Goal: Task Accomplishment & Management: Use online tool/utility

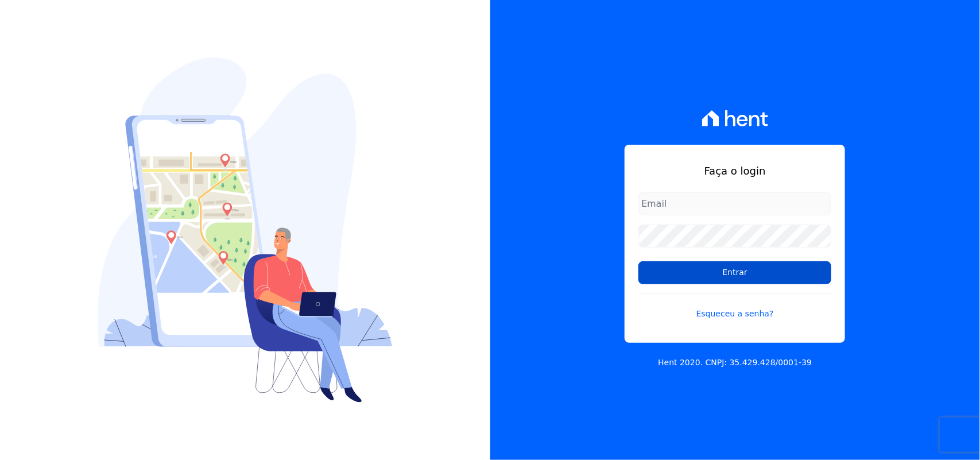
type input "[PERSON_NAME][EMAIL_ADDRESS][PERSON_NAME][DOMAIN_NAME]"
click at [709, 274] on input "Entrar" at bounding box center [734, 272] width 193 height 23
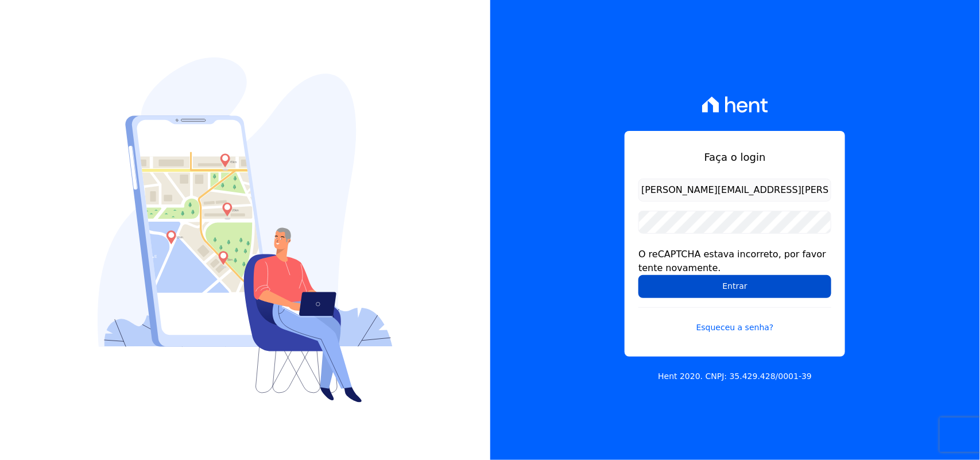
click at [720, 283] on input "Entrar" at bounding box center [734, 286] width 193 height 23
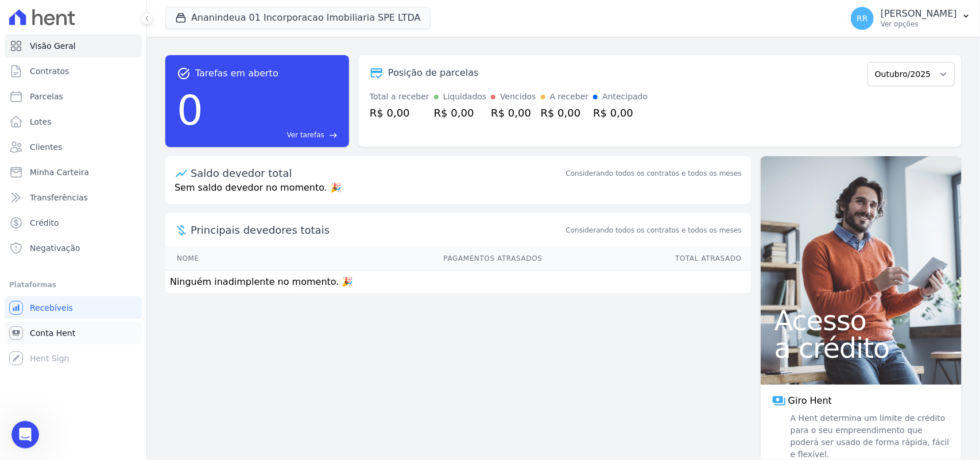
click at [38, 333] on span "Conta Hent" at bounding box center [52, 332] width 45 height 11
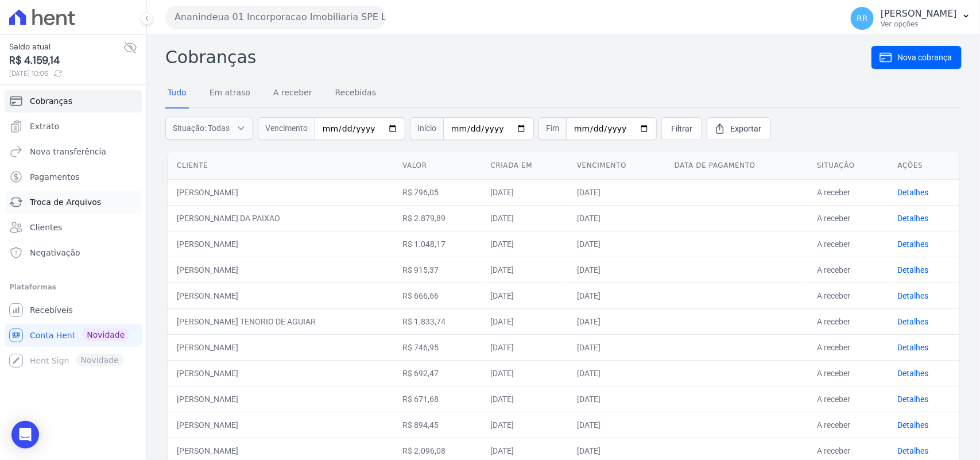
click at [50, 207] on span "Troca de Arquivos" at bounding box center [65, 201] width 71 height 11
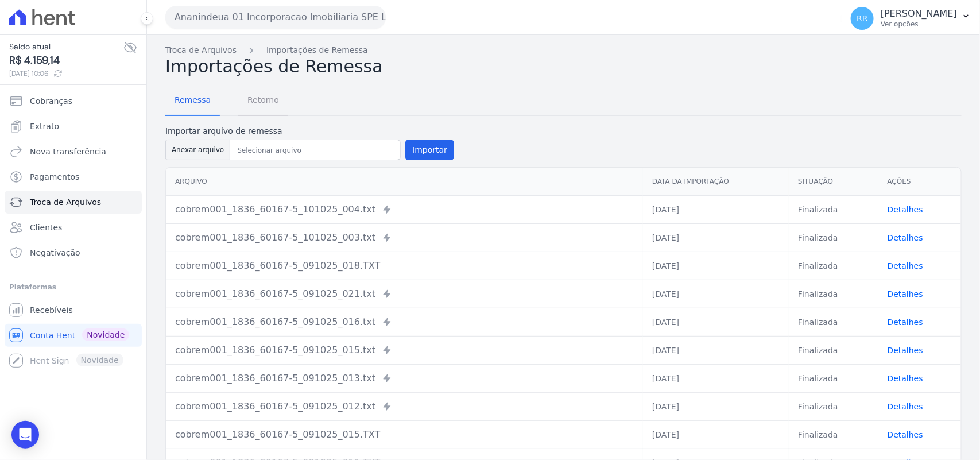
click at [258, 102] on span "Retorno" at bounding box center [262, 99] width 45 height 23
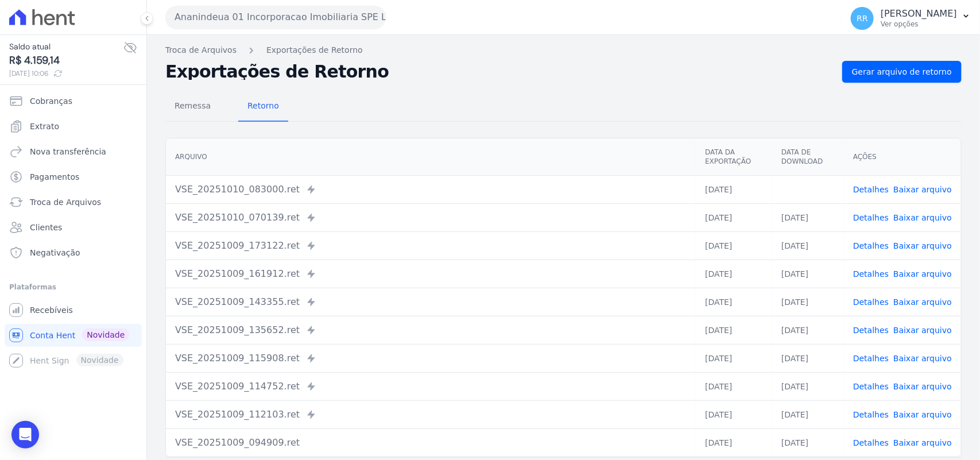
click at [271, 23] on button "Ananindeua 01 Incorporacao Imobiliaria SPE LTDA" at bounding box center [275, 17] width 220 height 23
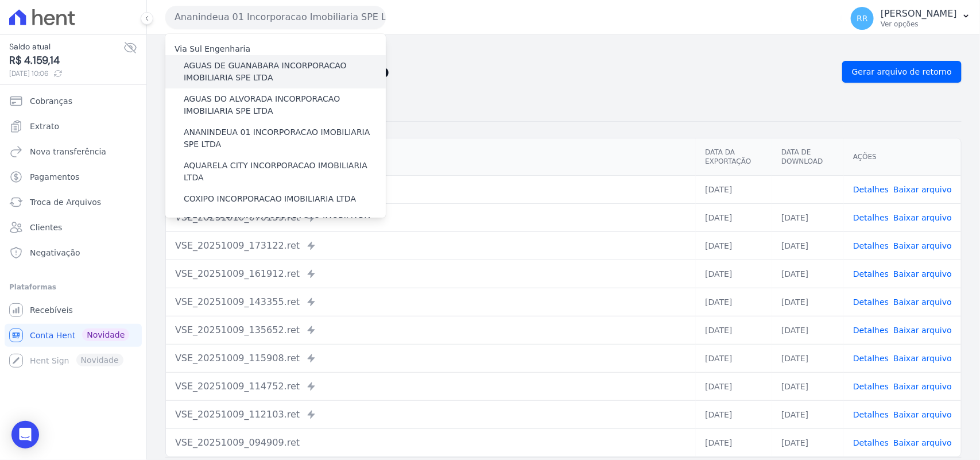
click at [247, 73] on label "AGUAS DE GUANABARA INCORPORACAO IMOBILIARIA SPE LTDA" at bounding box center [285, 72] width 202 height 24
click at [0, 0] on input "AGUAS DE GUANABARA INCORPORACAO IMOBILIARIA SPE LTDA" at bounding box center [0, 0] width 0 height 0
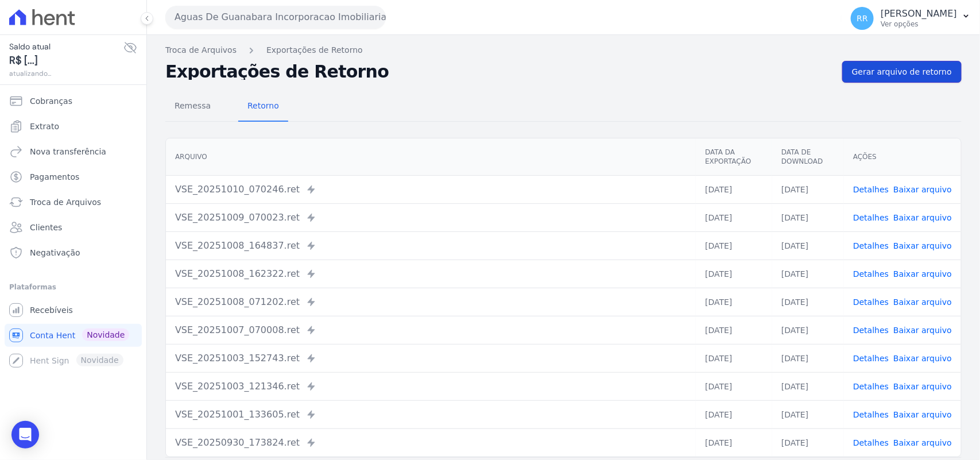
click at [913, 72] on span "Gerar arquivo de retorno" at bounding box center [902, 71] width 100 height 11
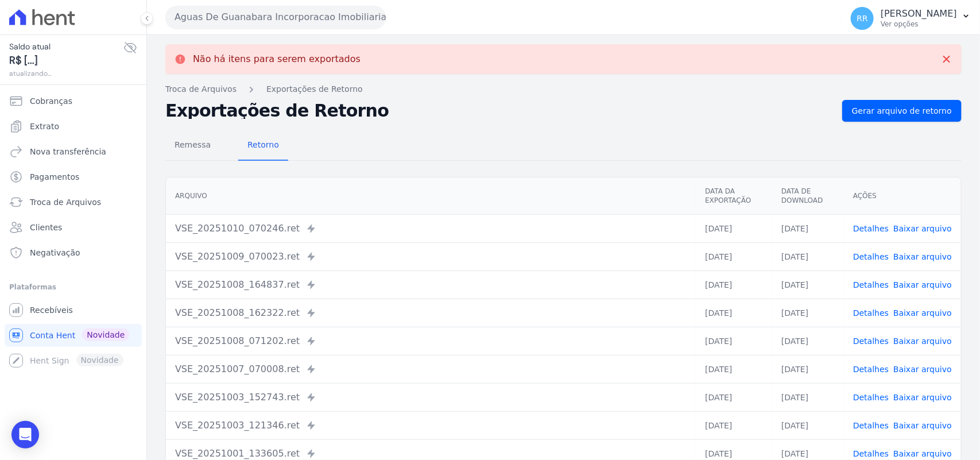
click at [270, 18] on button "Aguas De Guanabara Incorporacao Imobiliaria SPE LTDA" at bounding box center [275, 17] width 220 height 23
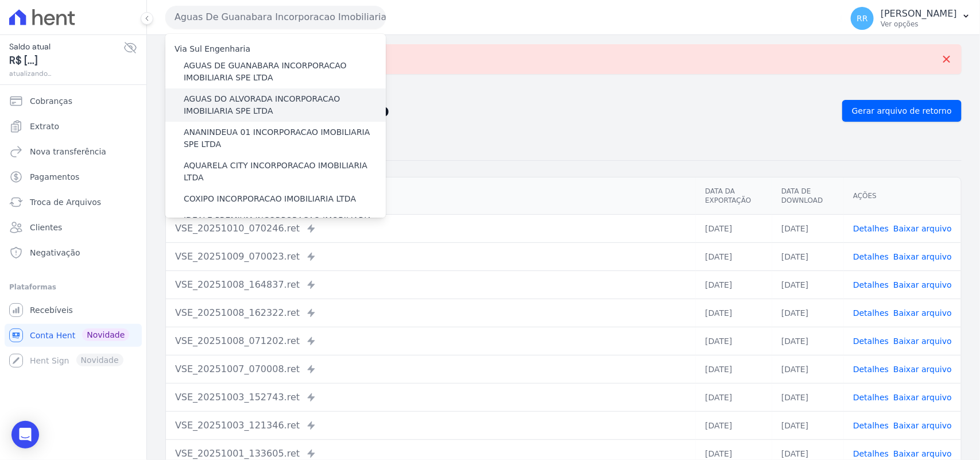
click at [234, 103] on label "AGUAS DO ALVORADA INCORPORACAO IMOBILIARIA SPE LTDA" at bounding box center [285, 105] width 202 height 24
click at [0, 0] on input "AGUAS DO ALVORADA INCORPORACAO IMOBILIARIA SPE LTDA" at bounding box center [0, 0] width 0 height 0
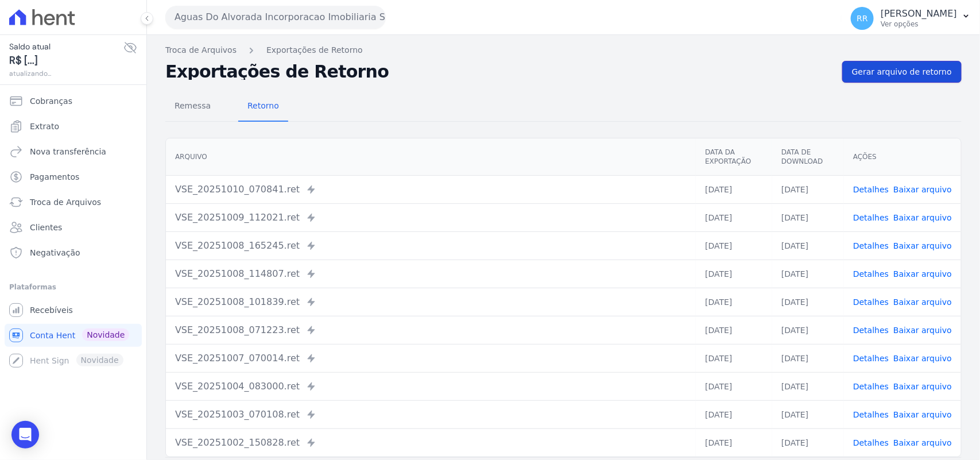
click at [900, 79] on link "Gerar arquivo de retorno" at bounding box center [901, 72] width 119 height 22
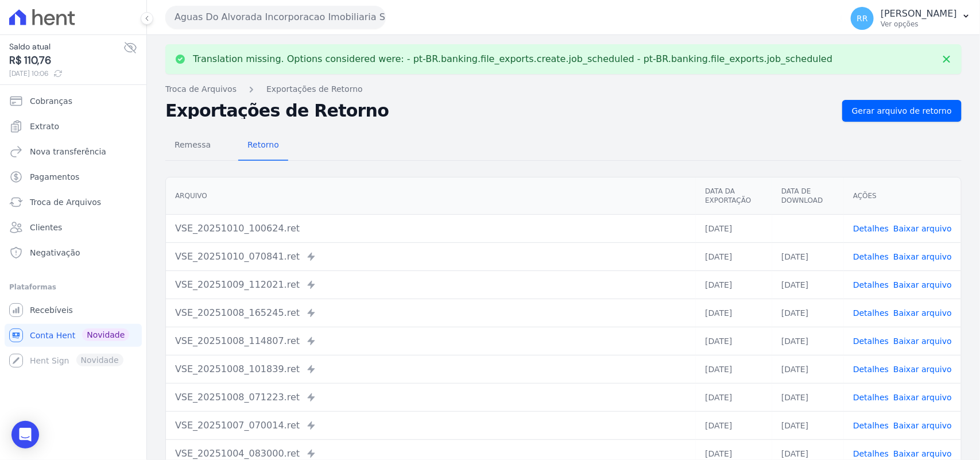
click at [918, 227] on link "Baixar arquivo" at bounding box center [922, 228] width 59 height 9
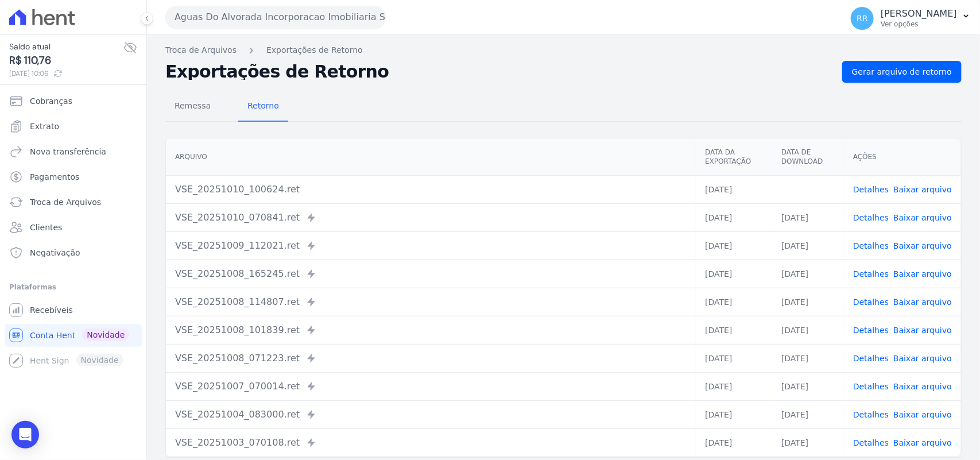
click at [560, 36] on div "Translation missing. Options considered were: - pt-BR.banking.file_exports.crea…" at bounding box center [563, 271] width 833 height 472
click at [281, 7] on button "Aguas Do Alvorada Incorporacao Imobiliaria SPE LTDA" at bounding box center [275, 17] width 220 height 23
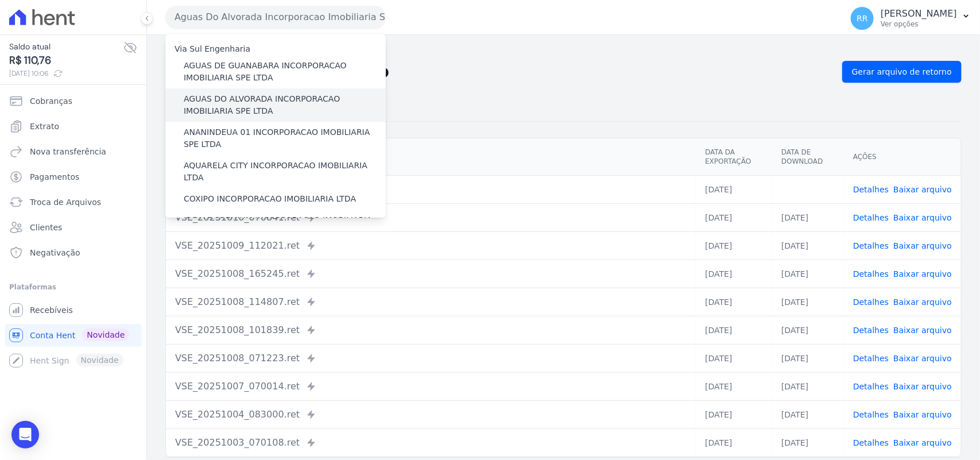
click at [216, 94] on label "AGUAS DO ALVORADA INCORPORACAO IMOBILIARIA SPE LTDA" at bounding box center [285, 105] width 202 height 24
click at [0, 0] on input "AGUAS DO ALVORADA INCORPORACAO IMOBILIARIA SPE LTDA" at bounding box center [0, 0] width 0 height 0
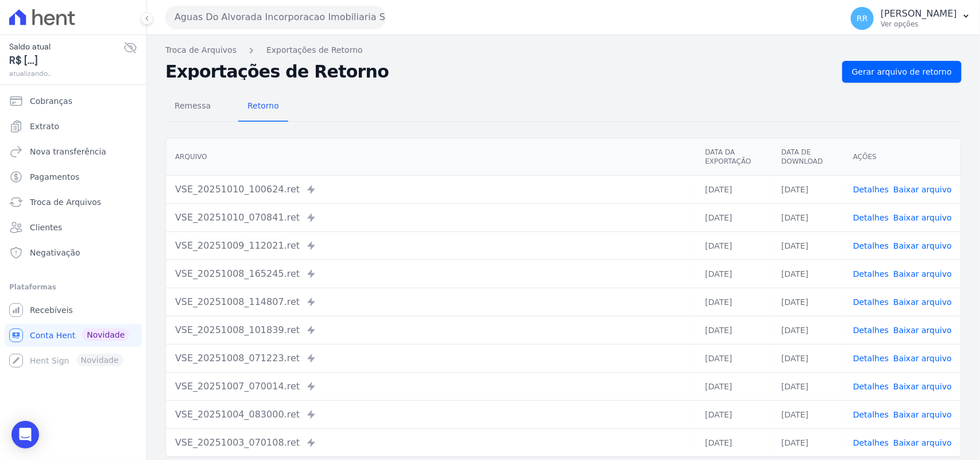
click at [256, 24] on button "Aguas Do Alvorada Incorporacao Imobiliaria SPE LTDA" at bounding box center [275, 17] width 220 height 23
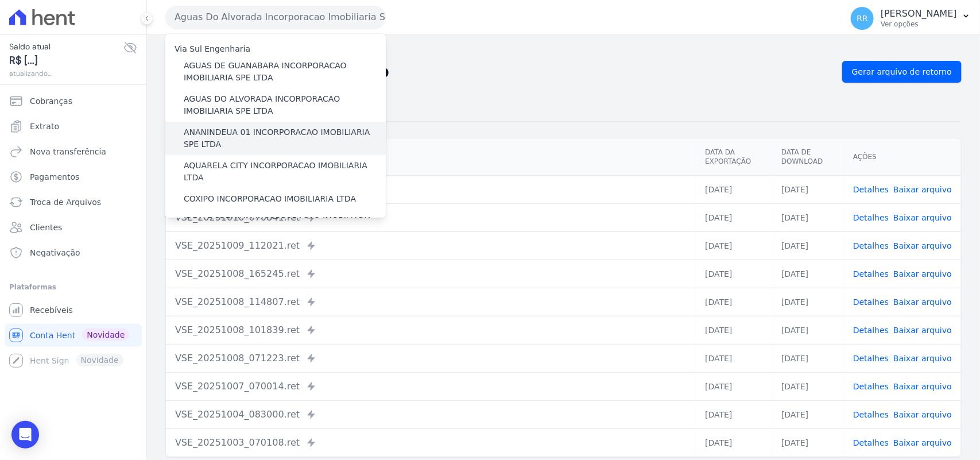
click at [236, 130] on label "ANANINDEUA 01 INCORPORACAO IMOBILIARIA SPE LTDA" at bounding box center [285, 138] width 202 height 24
click at [0, 0] on input "ANANINDEUA 01 INCORPORACAO IMOBILIARIA SPE LTDA" at bounding box center [0, 0] width 0 height 0
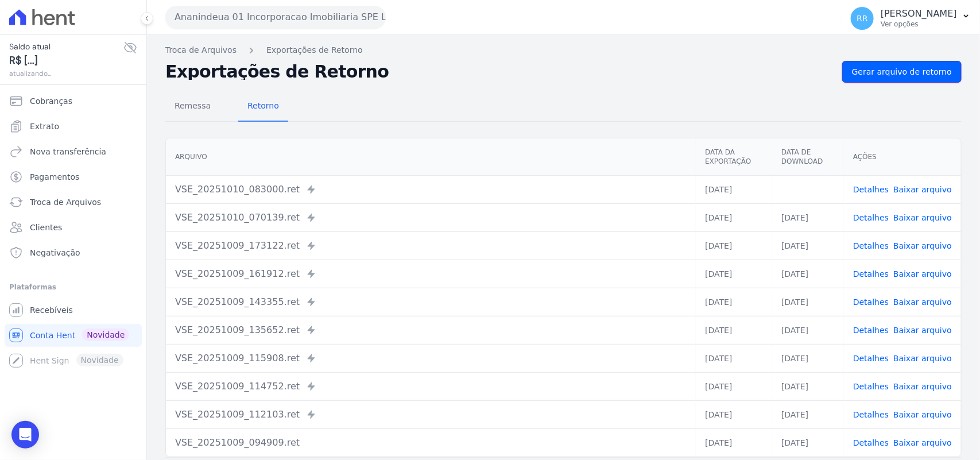
click at [894, 64] on link "Gerar arquivo de retorno" at bounding box center [901, 72] width 119 height 22
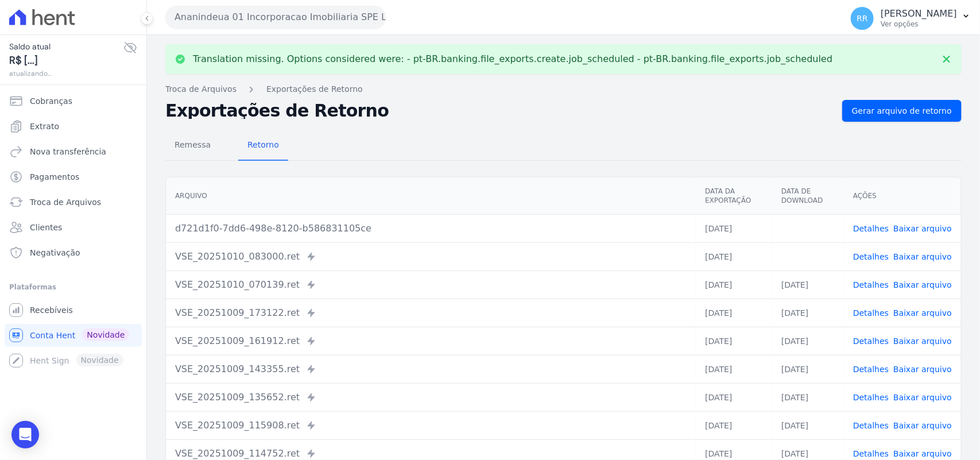
click at [913, 255] on link "Baixar arquivo" at bounding box center [922, 256] width 59 height 9
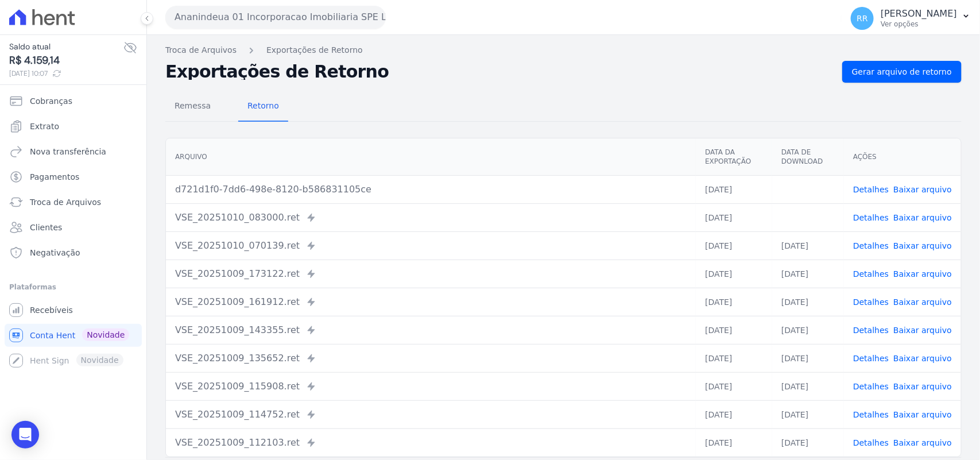
click at [933, 188] on link "Baixar arquivo" at bounding box center [922, 189] width 59 height 9
drag, startPoint x: 222, startPoint y: 13, endPoint x: 231, endPoint y: 37, distance: 25.6
click at [222, 13] on button "Ananindeua 01 Incorporacao Imobiliaria SPE LTDA" at bounding box center [275, 17] width 220 height 23
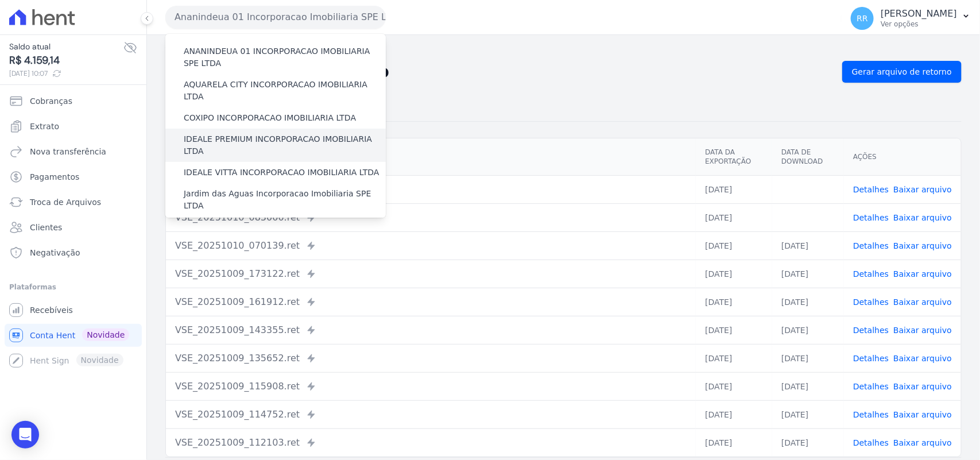
scroll to position [72, 0]
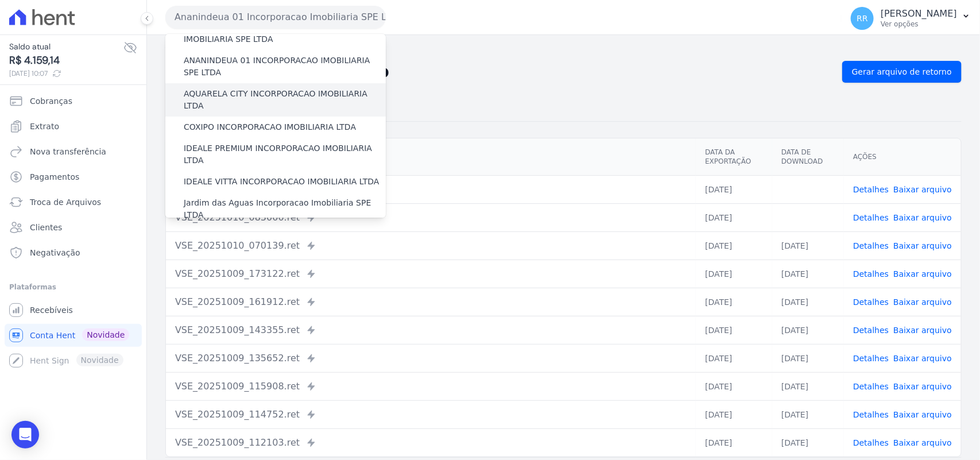
click at [210, 89] on label "AQUARELA CITY INCORPORACAO IMOBILIARIA LTDA" at bounding box center [285, 100] width 202 height 24
click at [0, 0] on input "AQUARELA CITY INCORPORACAO IMOBILIARIA LTDA" at bounding box center [0, 0] width 0 height 0
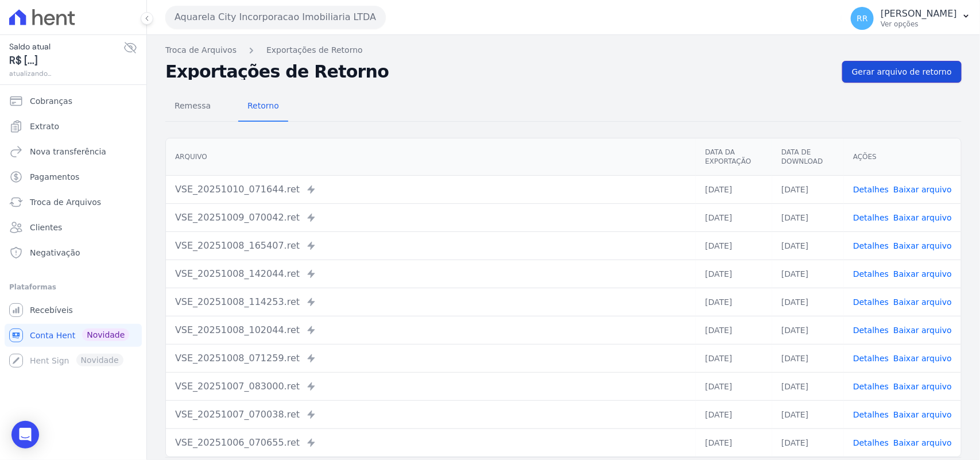
click at [904, 61] on link "Gerar arquivo de retorno" at bounding box center [901, 72] width 119 height 22
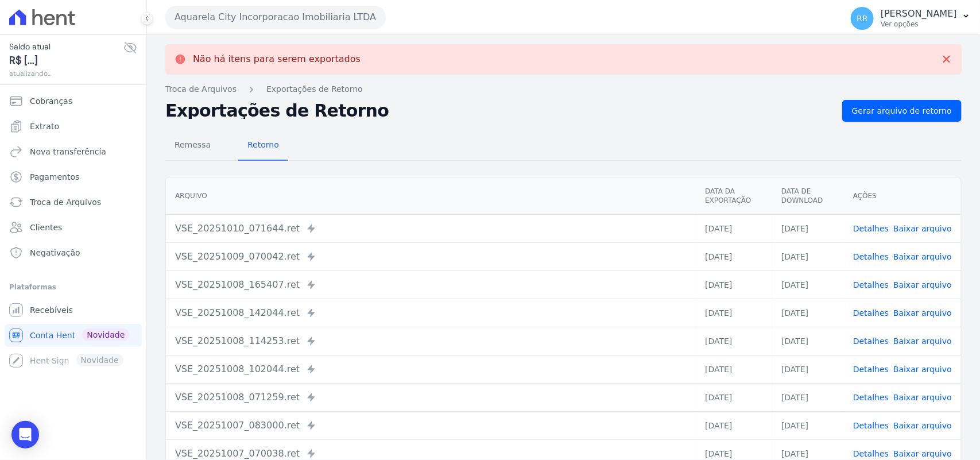
click at [276, 7] on button "Aquarela City Incorporacao Imobiliaria LTDA" at bounding box center [275, 17] width 220 height 23
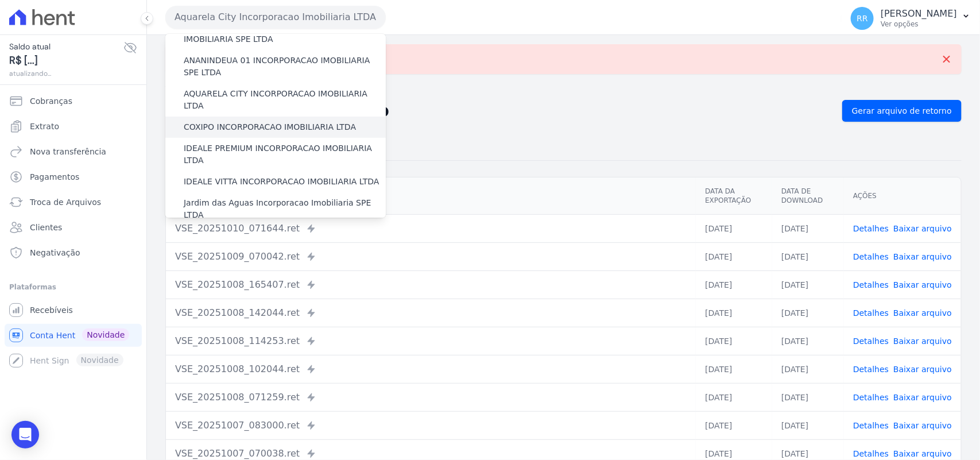
click at [226, 121] on label "COXIPO INCORPORACAO IMOBILIARIA LTDA" at bounding box center [270, 127] width 172 height 12
click at [0, 0] on input "COXIPO INCORPORACAO IMOBILIARIA LTDA" at bounding box center [0, 0] width 0 height 0
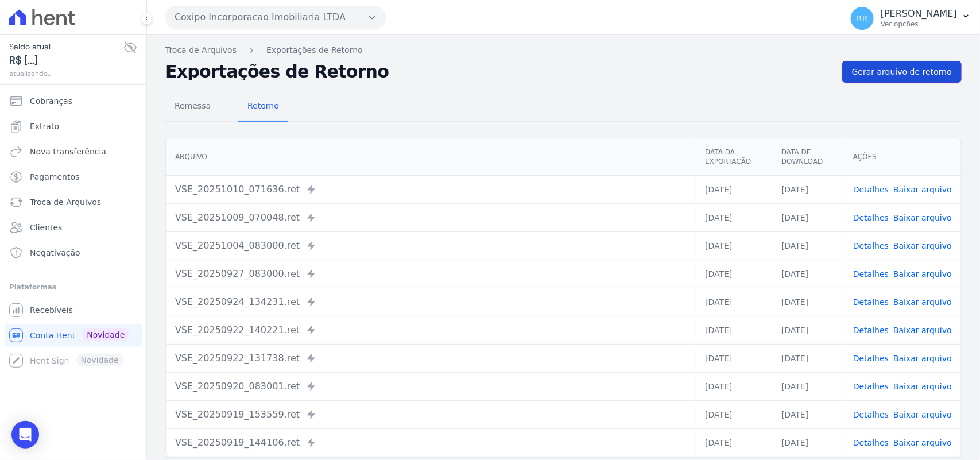
click at [896, 73] on span "Gerar arquivo de retorno" at bounding box center [902, 71] width 100 height 11
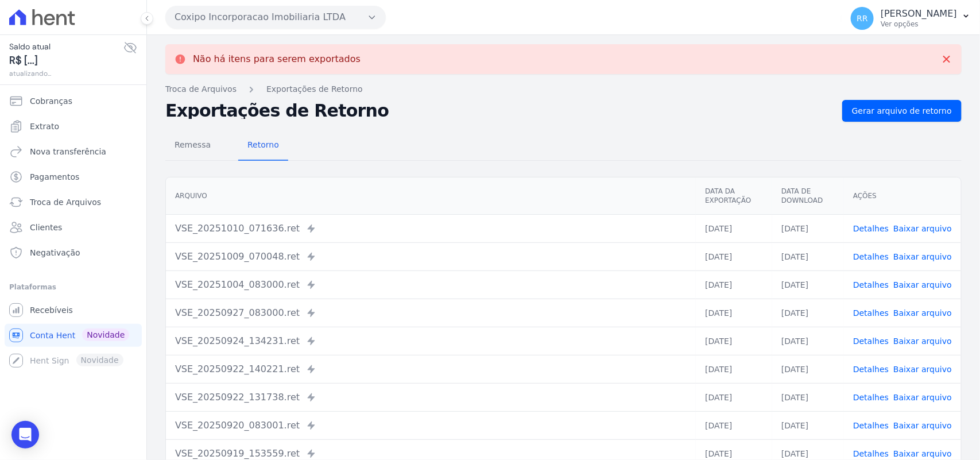
click at [233, 17] on button "Coxipo Incorporacao Imobiliaria LTDA" at bounding box center [275, 17] width 220 height 23
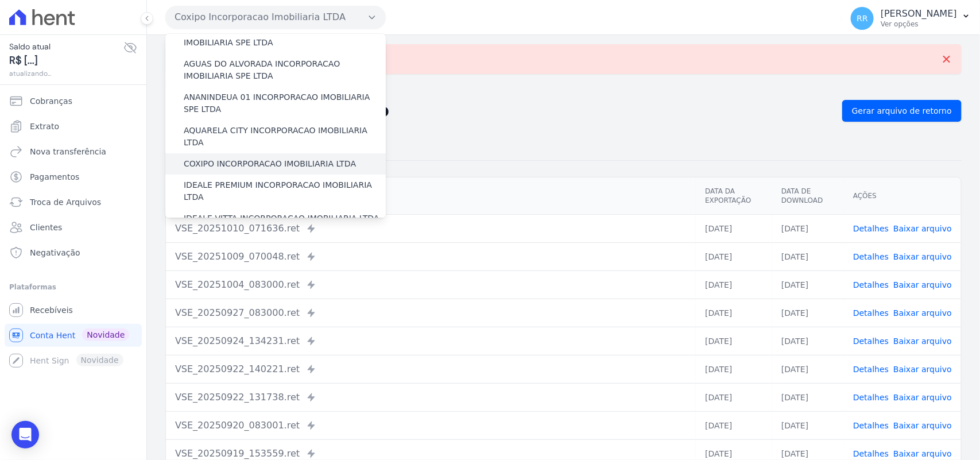
scroll to position [95, 0]
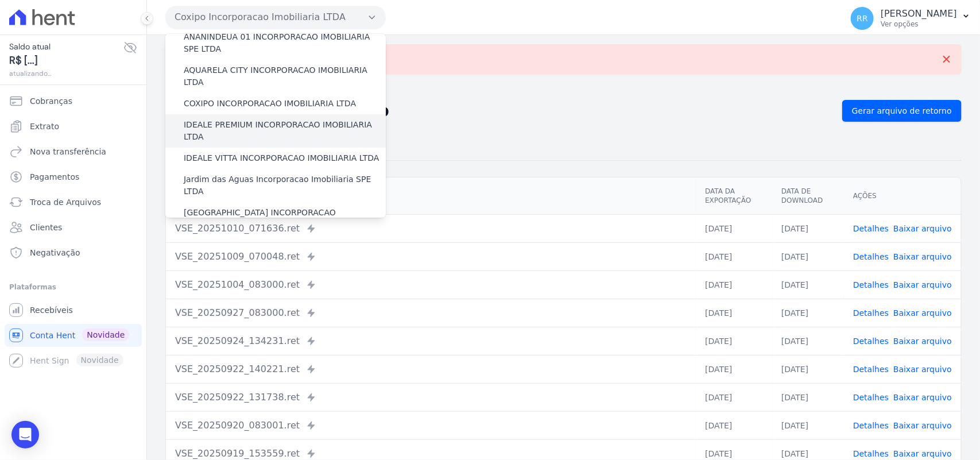
click at [216, 119] on label "IDEALE PREMIUM INCORPORACAO IMOBILIARIA LTDA" at bounding box center [285, 131] width 202 height 24
click at [0, 0] on input "IDEALE PREMIUM INCORPORACAO IMOBILIARIA LTDA" at bounding box center [0, 0] width 0 height 0
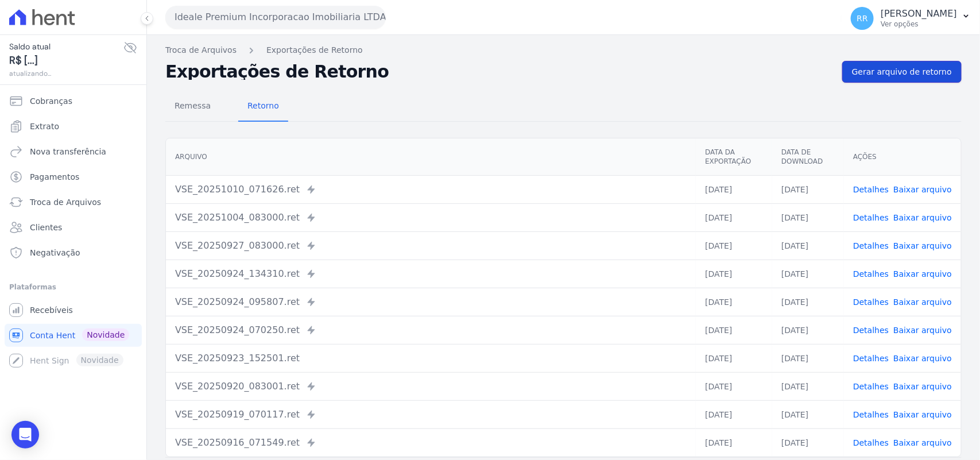
click at [878, 80] on link "Gerar arquivo de retorno" at bounding box center [901, 72] width 119 height 22
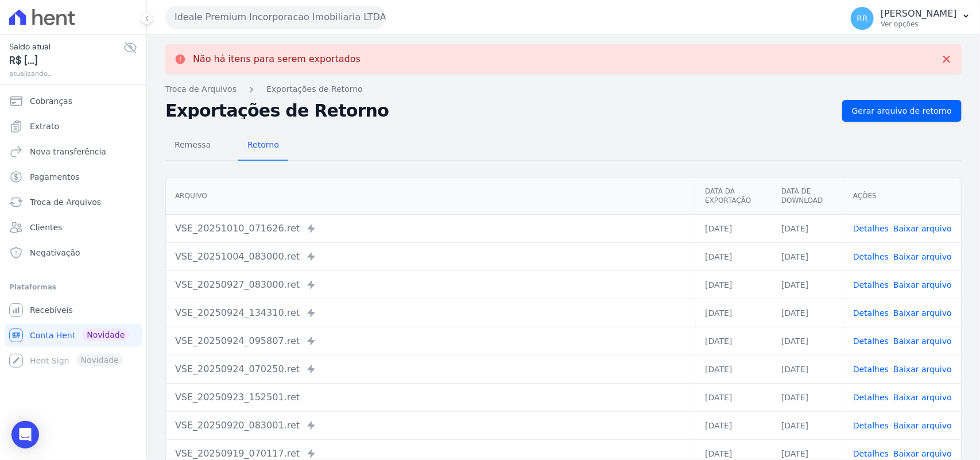
click at [216, 20] on button "Ideale Premium Incorporacao Imobiliaria LTDA" at bounding box center [275, 17] width 220 height 23
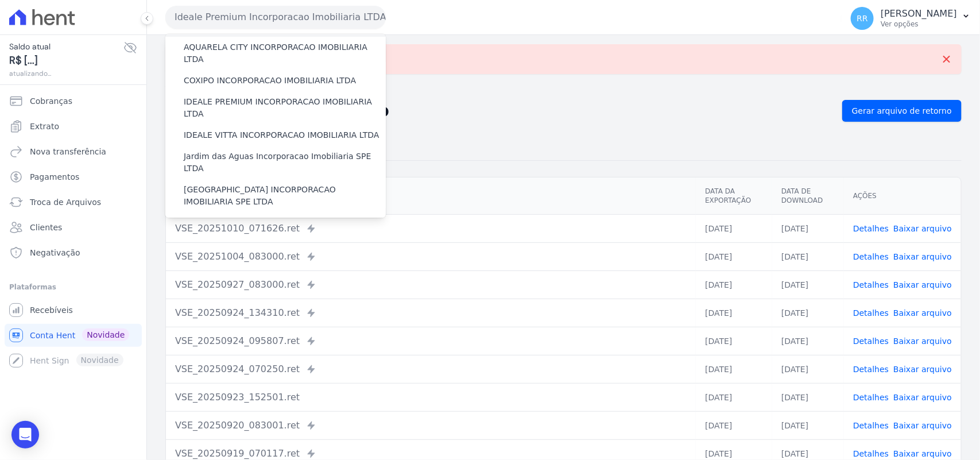
scroll to position [119, 0]
click at [219, 149] on div "Jardim das Aguas Incorporacao Imobiliaria SPE LTDA" at bounding box center [275, 161] width 220 height 33
click at [231, 149] on label "Jardim das Aguas Incorporacao Imobiliaria SPE LTDA" at bounding box center [285, 161] width 202 height 24
click at [0, 0] on input "Jardim das Aguas Incorporacao Imobiliaria SPE LTDA" at bounding box center [0, 0] width 0 height 0
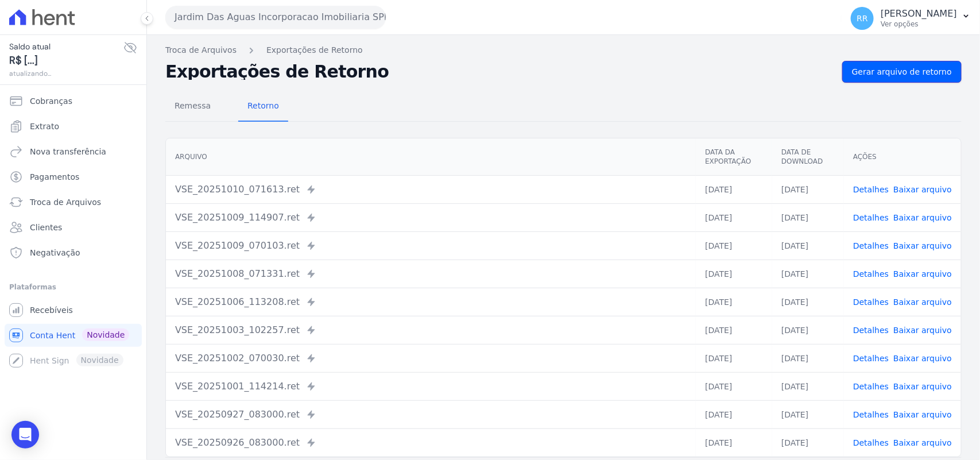
click at [901, 73] on span "Gerar arquivo de retorno" at bounding box center [902, 71] width 100 height 11
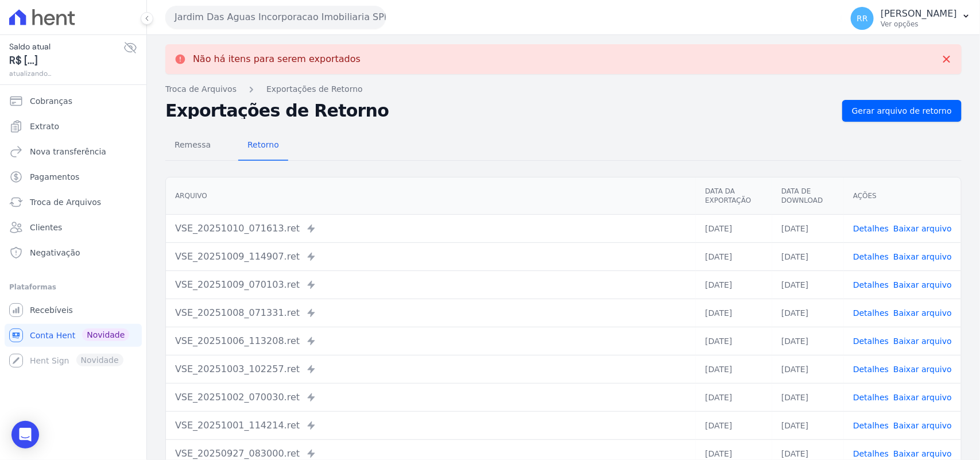
click at [262, 23] on button "Jardim Das Aguas Incorporacao Imobiliaria SPE LTDA" at bounding box center [275, 17] width 220 height 23
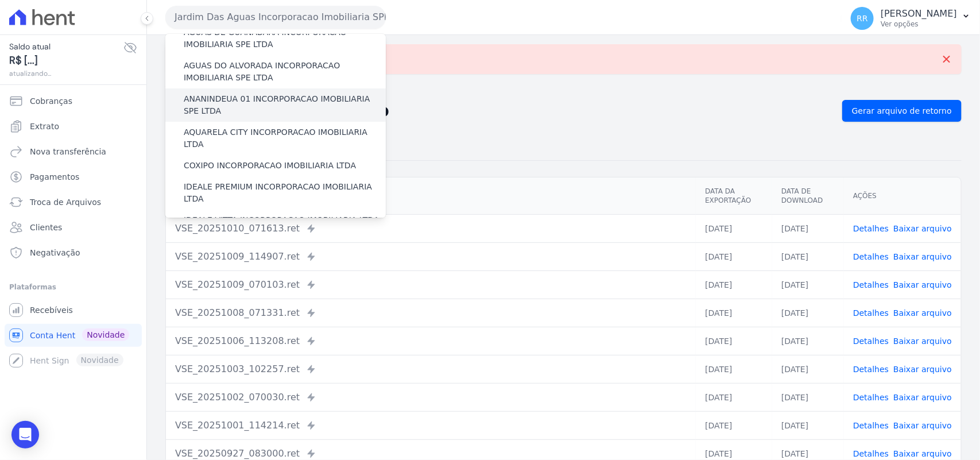
scroll to position [95, 0]
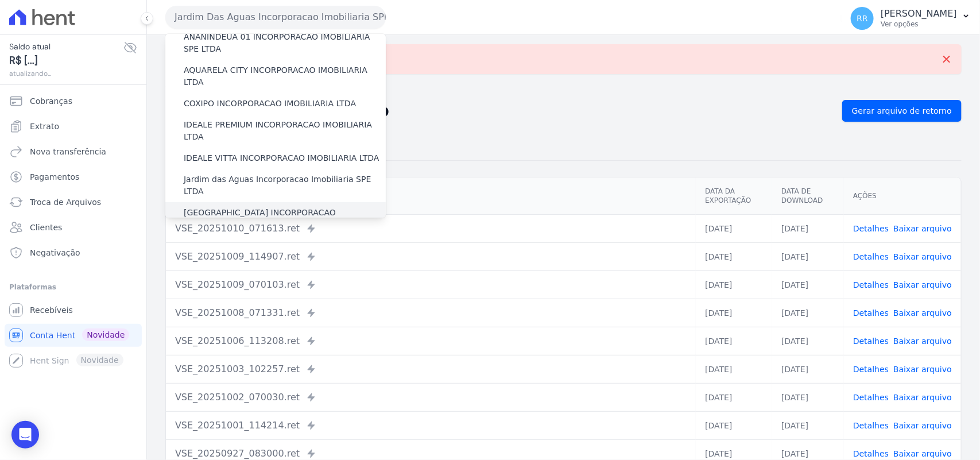
click at [215, 207] on label "JARDIM MONTREAL INCORPORACAO IMOBILIARIA SPE LTDA" at bounding box center [285, 219] width 202 height 24
click at [0, 0] on input "JARDIM MONTREAL INCORPORACAO IMOBILIARIA SPE LTDA" at bounding box center [0, 0] width 0 height 0
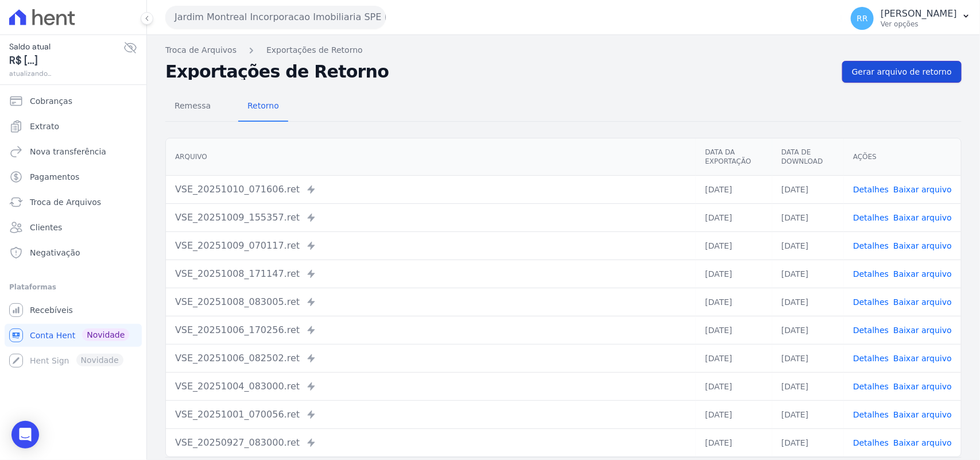
click at [907, 75] on span "Gerar arquivo de retorno" at bounding box center [902, 71] width 100 height 11
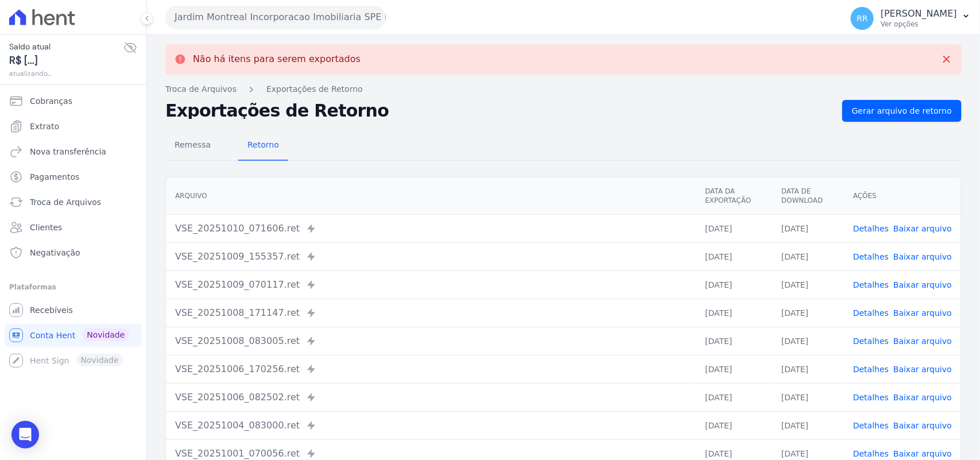
click at [262, 13] on button "Jardim Montreal Incorporacao Imobiliaria SPE LTDA" at bounding box center [275, 17] width 220 height 23
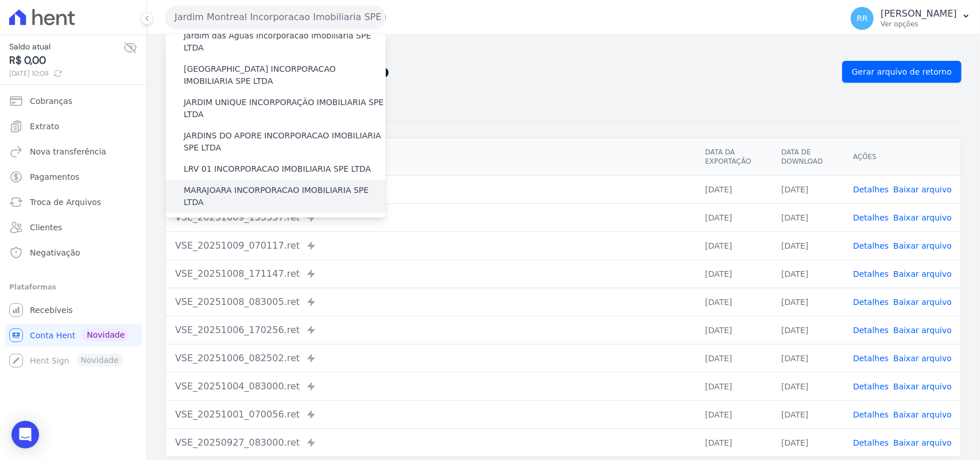
scroll to position [215, 0]
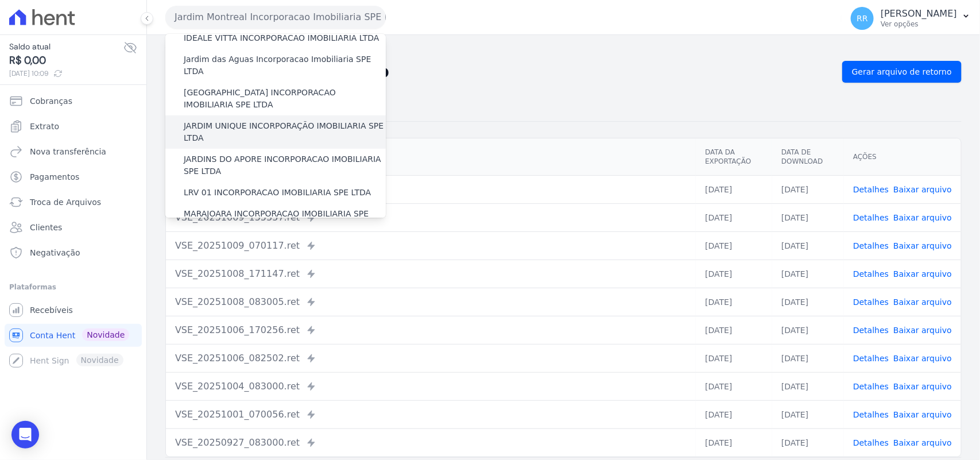
click at [207, 120] on label "JARDIM UNIQUE INCORPORAÇÃO IMOBILIARIA SPE LTDA" at bounding box center [285, 132] width 202 height 24
click at [0, 0] on input "JARDIM UNIQUE INCORPORAÇÃO IMOBILIARIA SPE LTDA" at bounding box center [0, 0] width 0 height 0
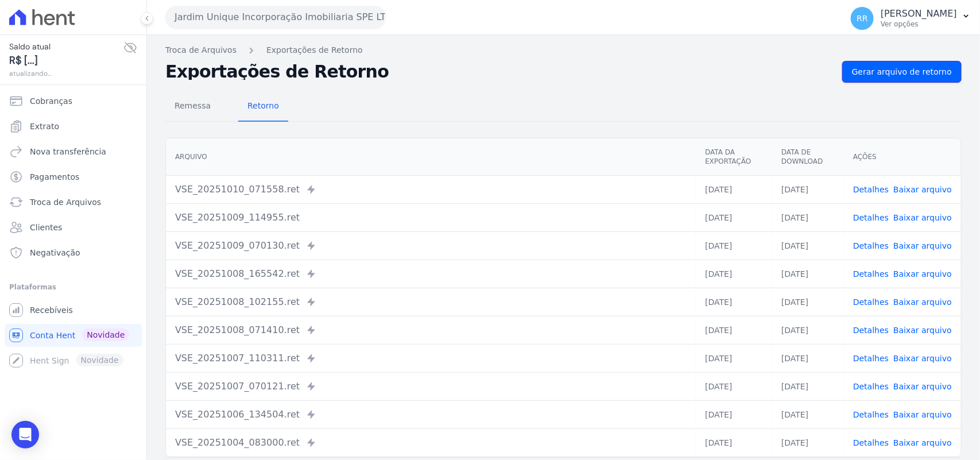
click at [910, 72] on span "Gerar arquivo de retorno" at bounding box center [902, 71] width 100 height 11
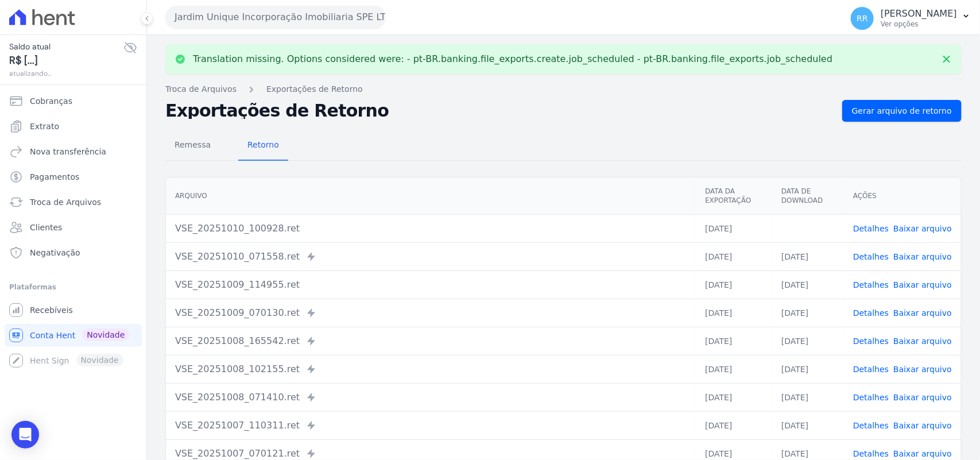
click at [905, 220] on td "Detalhes Baixar arquivo" at bounding box center [902, 228] width 117 height 28
click at [904, 231] on link "Baixar arquivo" at bounding box center [922, 228] width 59 height 9
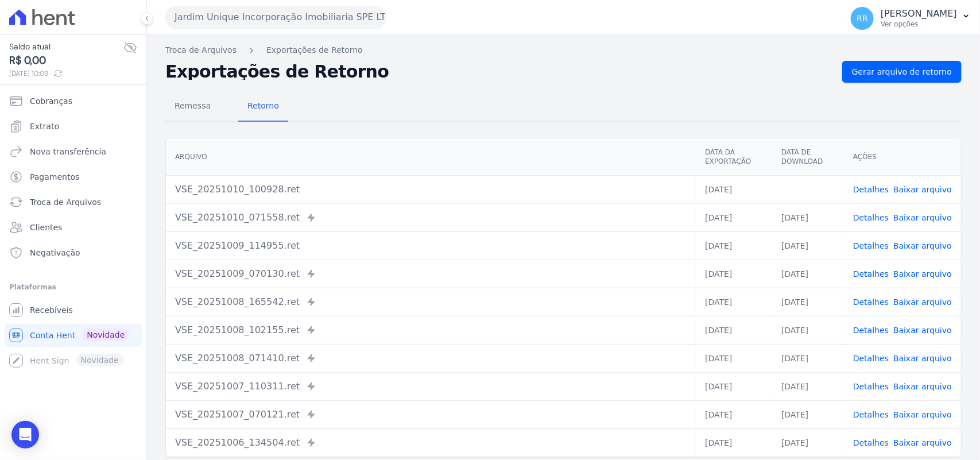
click at [551, 85] on div "Remessa Retorno Arquivo Data da Exportação Data de Download Ações VSE_20251010_…" at bounding box center [563, 290] width 796 height 415
click at [328, 21] on button "Jardim Unique Incorporação Imobiliaria SPE LTDA" at bounding box center [275, 17] width 220 height 23
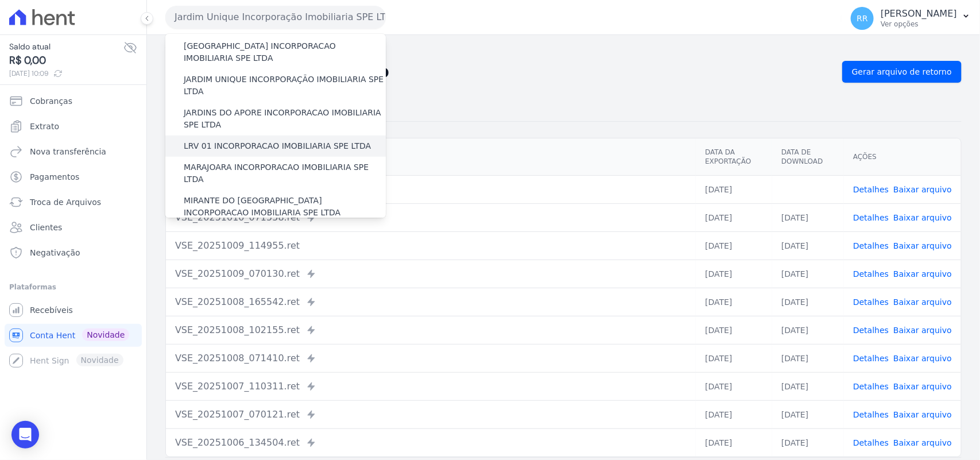
scroll to position [238, 0]
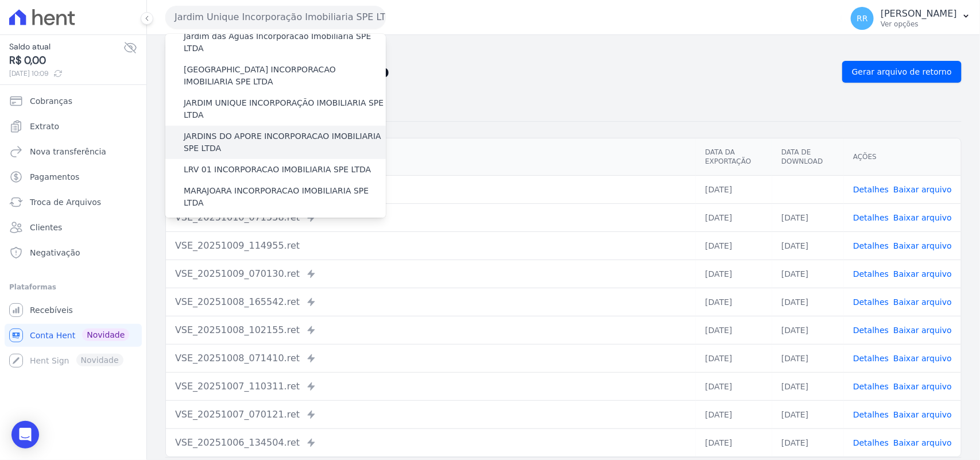
click at [230, 130] on label "JARDINS DO APORE INCORPORACAO IMOBILIARIA SPE LTDA" at bounding box center [285, 142] width 202 height 24
click at [0, 0] on input "JARDINS DO APORE INCORPORACAO IMOBILIARIA SPE LTDA" at bounding box center [0, 0] width 0 height 0
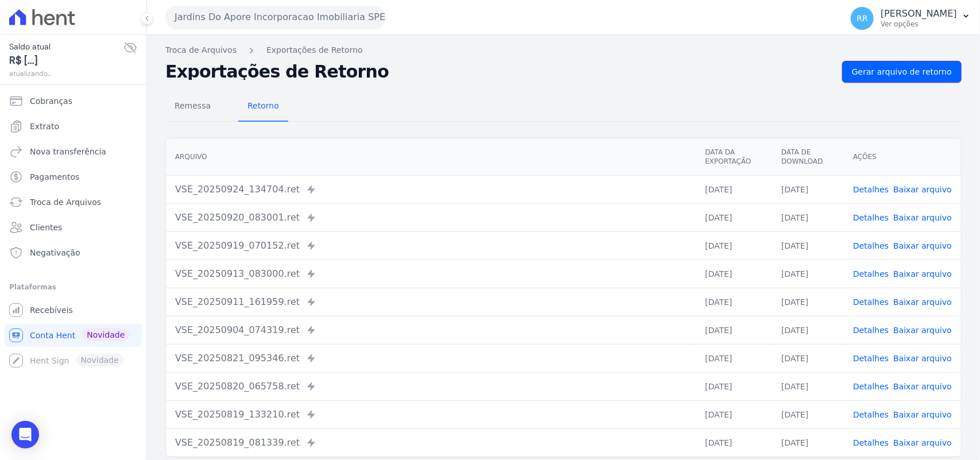
click at [912, 67] on span "Gerar arquivo de retorno" at bounding box center [902, 71] width 100 height 11
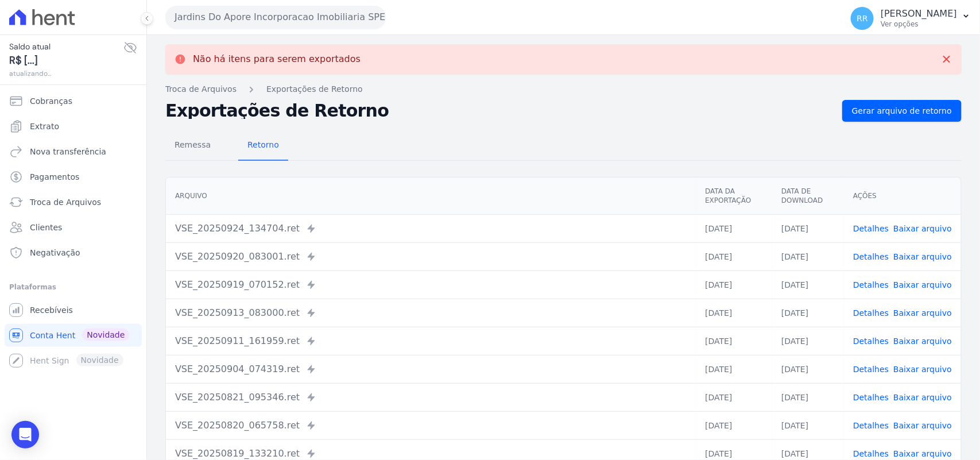
click at [266, 10] on button "Jardins Do Apore Incorporacao Imobiliaria SPE LTDA" at bounding box center [275, 17] width 220 height 23
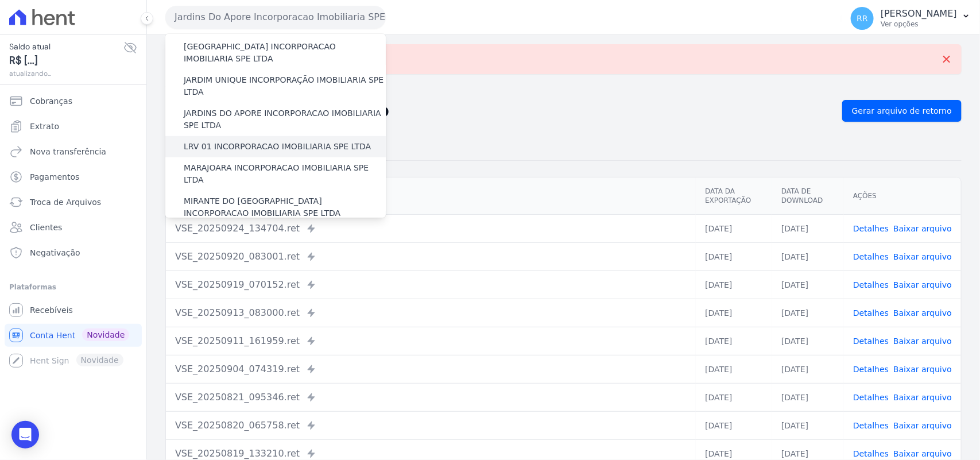
scroll to position [263, 0]
click at [266, 139] on label "LRV 01 INCORPORACAO IMOBILIARIA SPE LTDA" at bounding box center [277, 145] width 187 height 12
click at [0, 0] on input "LRV 01 INCORPORACAO IMOBILIARIA SPE LTDA" at bounding box center [0, 0] width 0 height 0
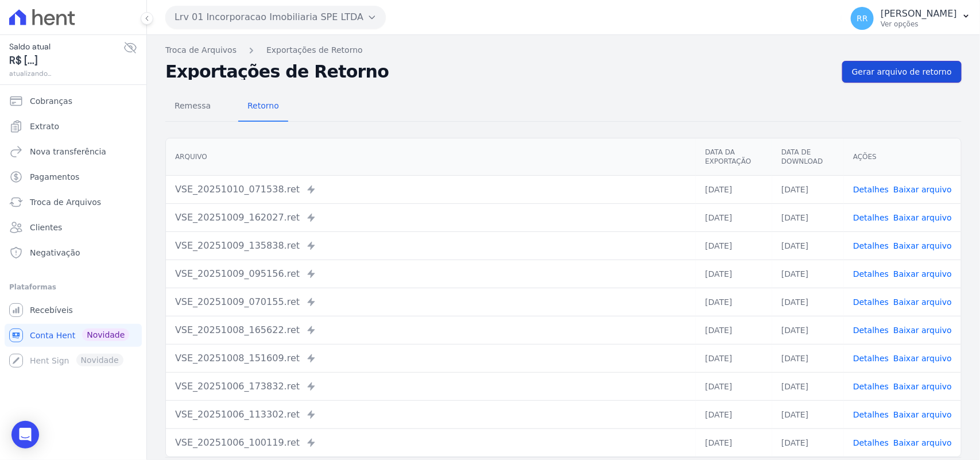
click at [898, 72] on span "Gerar arquivo de retorno" at bounding box center [902, 71] width 100 height 11
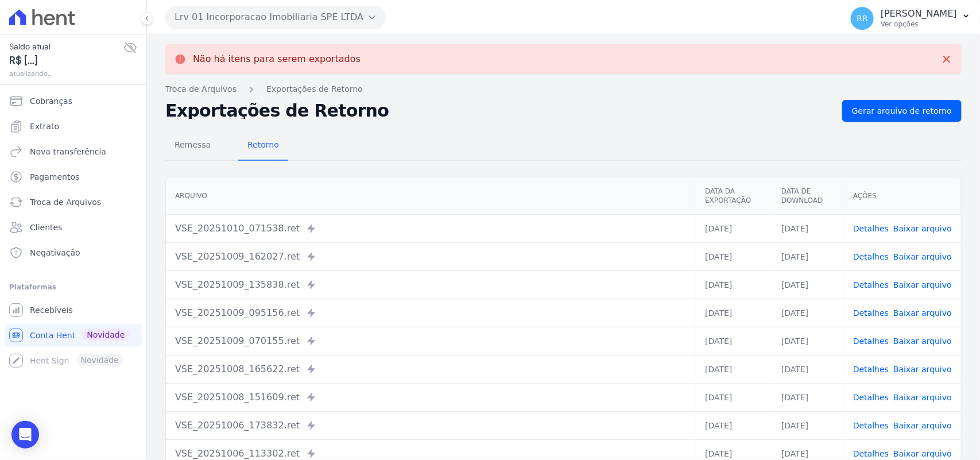
click at [262, 21] on button "Lrv 01 Incorporacao Imobiliaria SPE LTDA" at bounding box center [275, 17] width 220 height 23
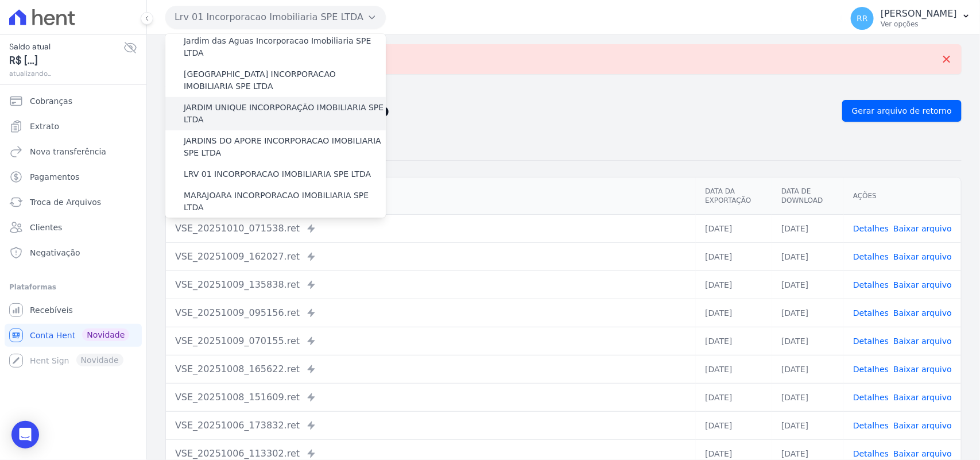
scroll to position [239, 0]
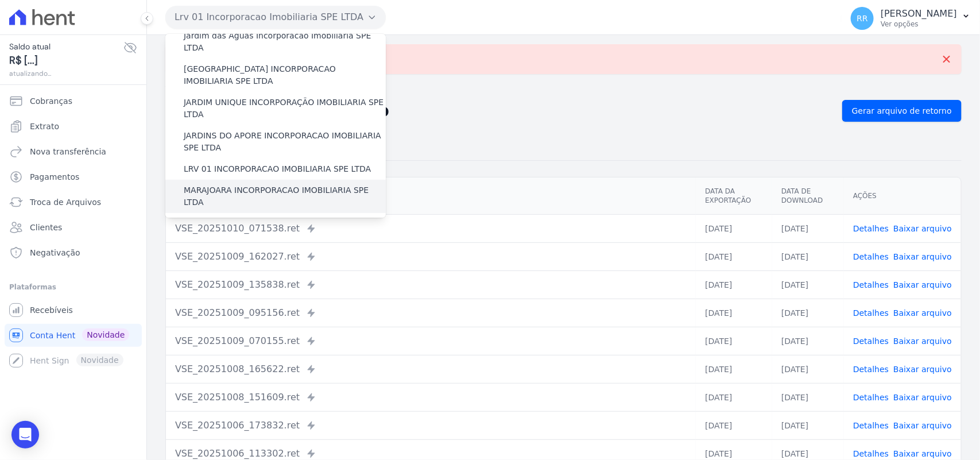
click at [222, 184] on label "MARAJOARA INCORPORACAO IMOBILIARIA SPE LTDA" at bounding box center [285, 196] width 202 height 24
click at [0, 0] on input "MARAJOARA INCORPORACAO IMOBILIARIA SPE LTDA" at bounding box center [0, 0] width 0 height 0
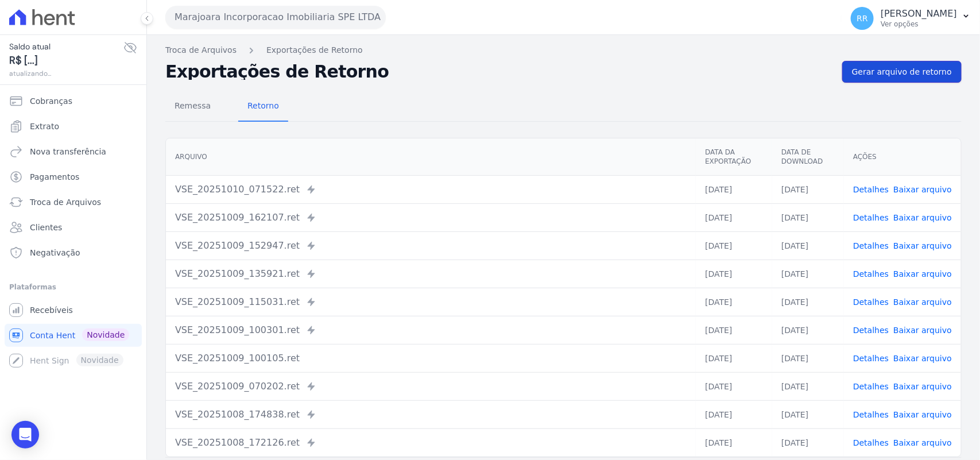
click at [899, 76] on span "Gerar arquivo de retorno" at bounding box center [902, 71] width 100 height 11
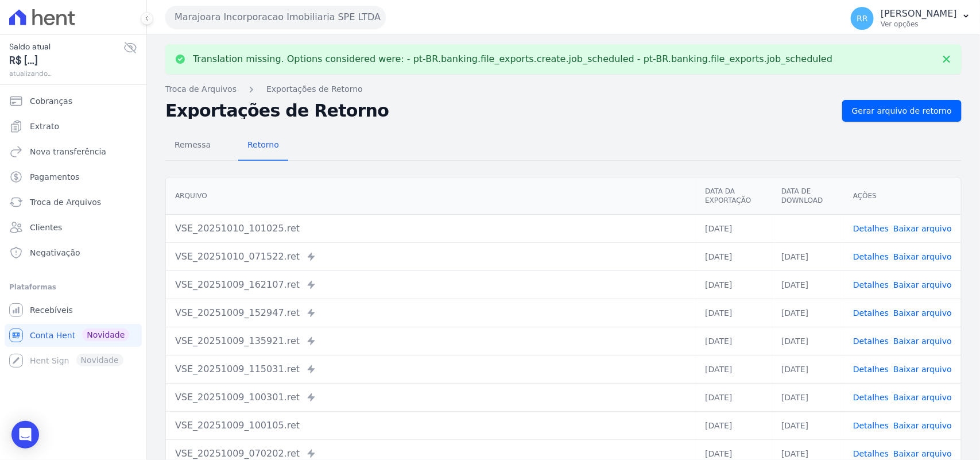
click at [927, 225] on link "Baixar arquivo" at bounding box center [922, 228] width 59 height 9
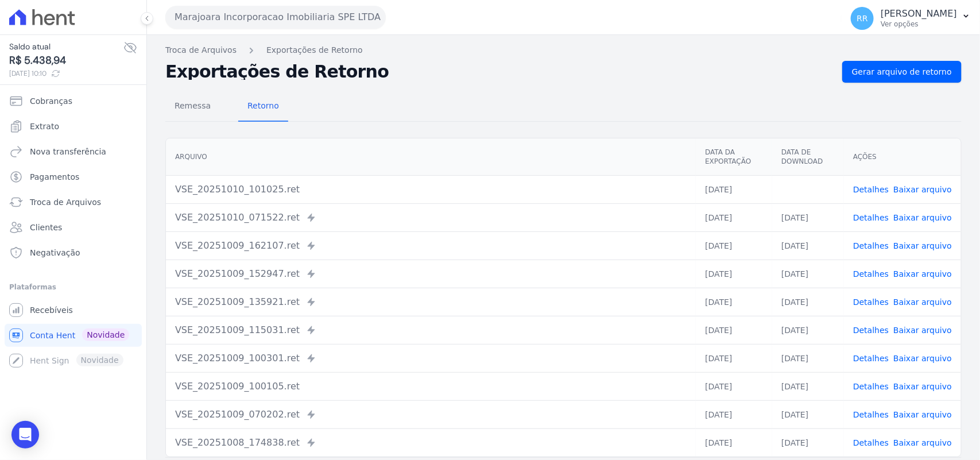
drag, startPoint x: 724, startPoint y: 79, endPoint x: 708, endPoint y: 79, distance: 16.6
click at [724, 79] on h2 "Exportações de Retorno" at bounding box center [498, 72] width 667 height 16
click at [267, 18] on button "Marajoara Incorporacao Imobiliaria SPE LTDA" at bounding box center [275, 17] width 220 height 23
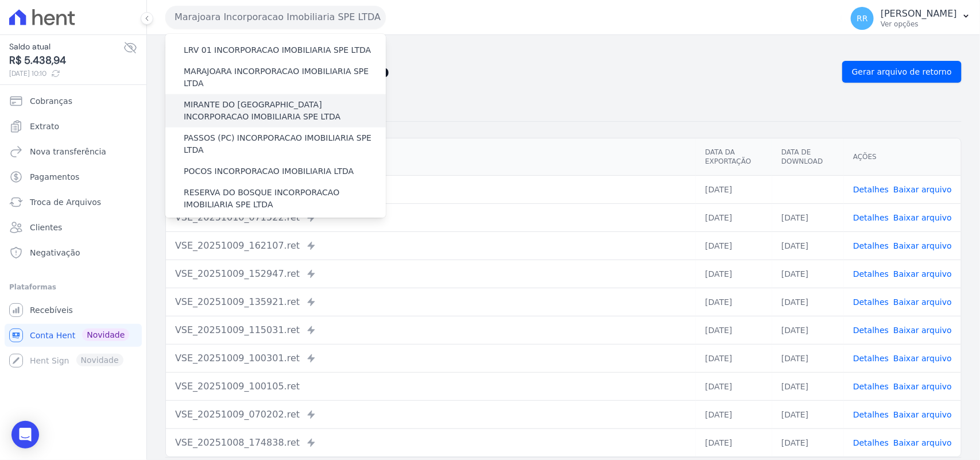
scroll to position [333, 0]
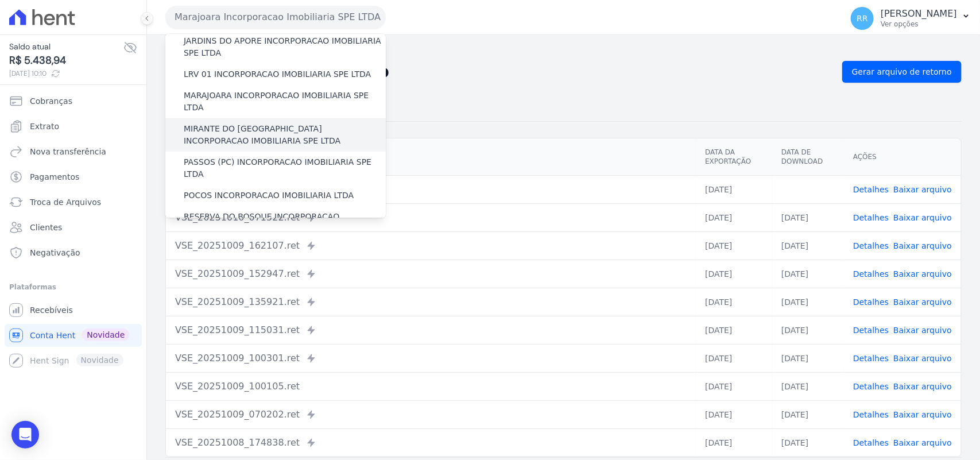
click at [221, 123] on label "MIRANTE DO RIO VERDE INCORPORACAO IMOBILIARIA SPE LTDA" at bounding box center [285, 135] width 202 height 24
click at [0, 0] on input "MIRANTE DO RIO VERDE INCORPORACAO IMOBILIARIA SPE LTDA" at bounding box center [0, 0] width 0 height 0
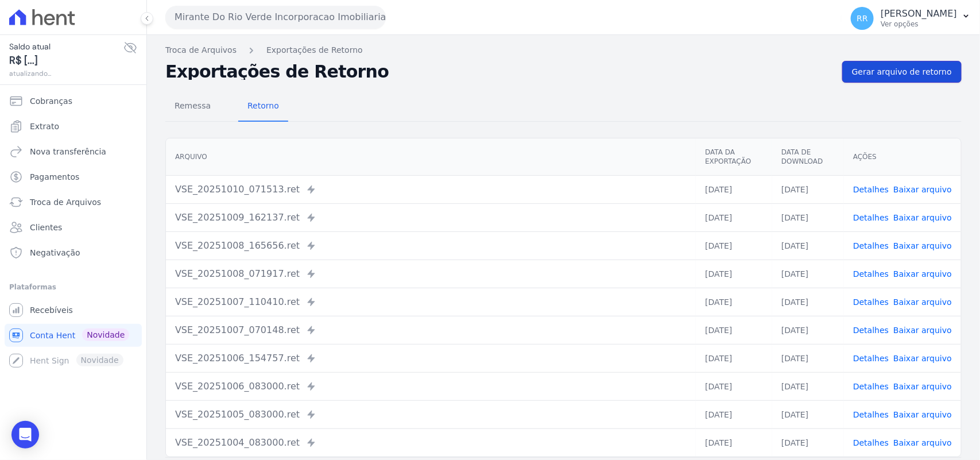
click at [885, 77] on span "Gerar arquivo de retorno" at bounding box center [902, 71] width 100 height 11
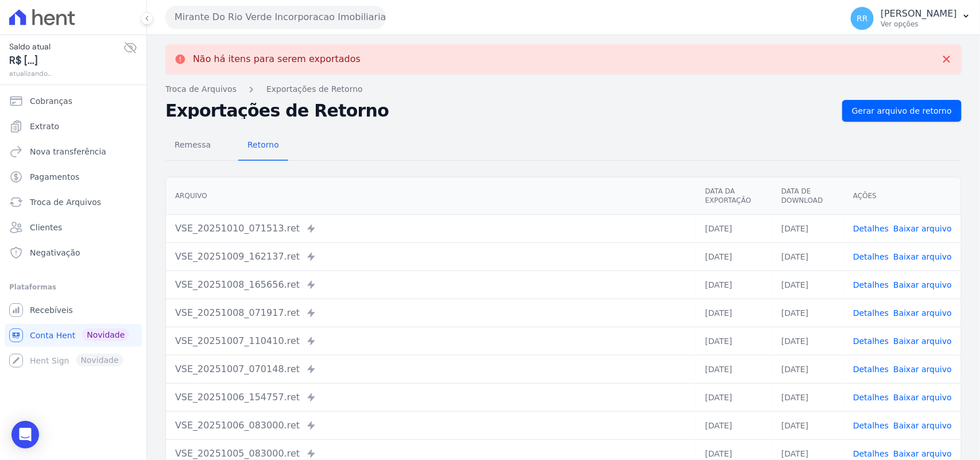
click at [307, 13] on button "Mirante Do Rio Verde Incorporacao Imobiliaria SPE LTDA" at bounding box center [275, 17] width 220 height 23
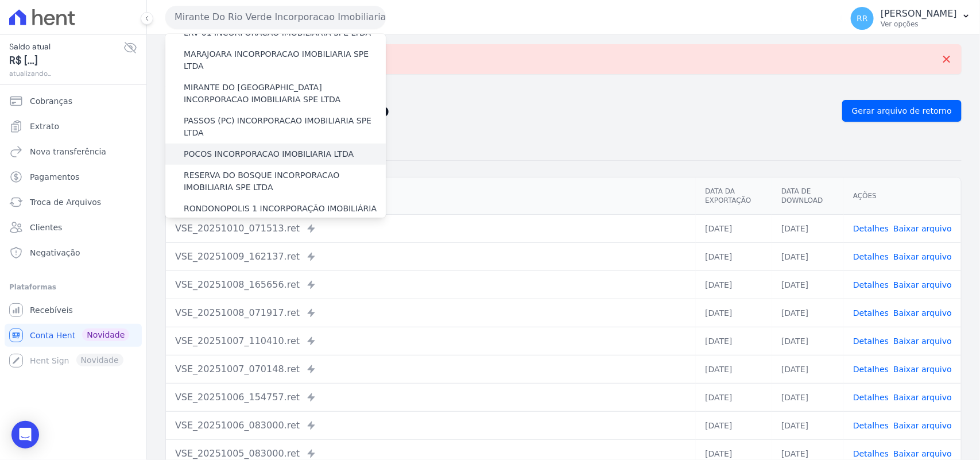
scroll to position [382, 0]
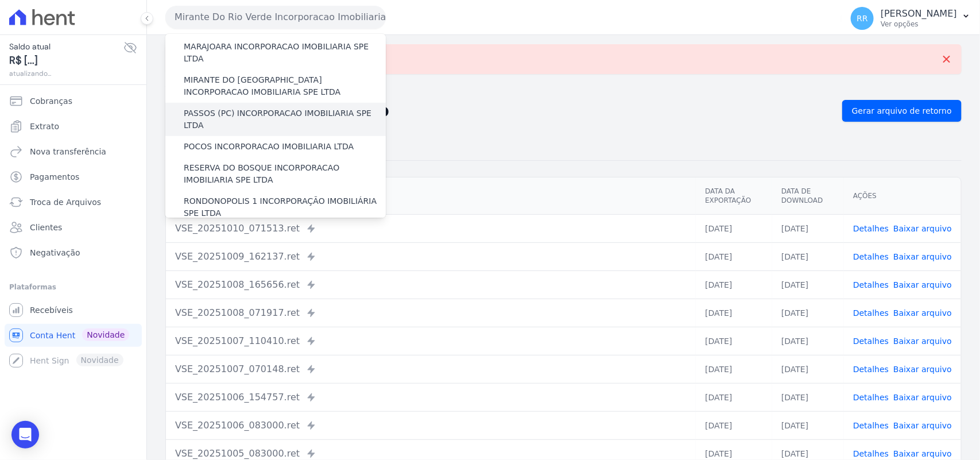
click at [221, 107] on label "PASSOS (PC) INCORPORACAO IMOBILIARIA SPE LTDA" at bounding box center [285, 119] width 202 height 24
click at [0, 0] on input "PASSOS (PC) INCORPORACAO IMOBILIARIA SPE LTDA" at bounding box center [0, 0] width 0 height 0
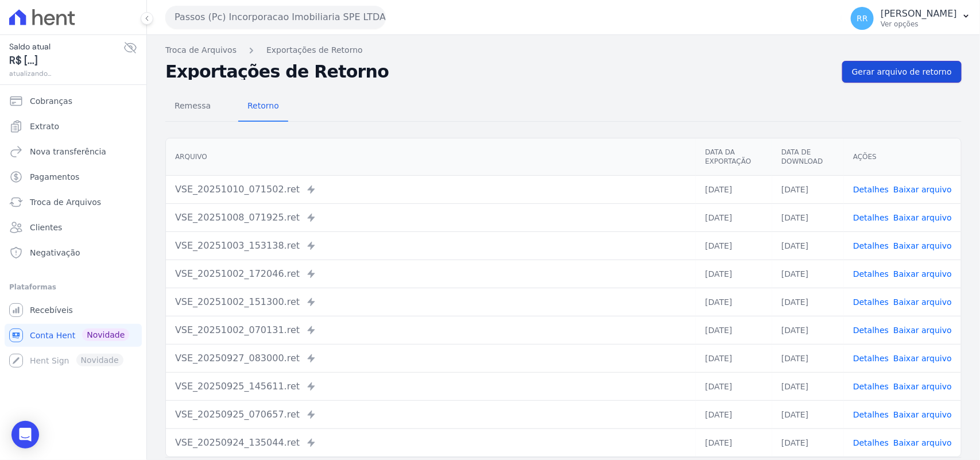
click at [862, 76] on span "Gerar arquivo de retorno" at bounding box center [902, 71] width 100 height 11
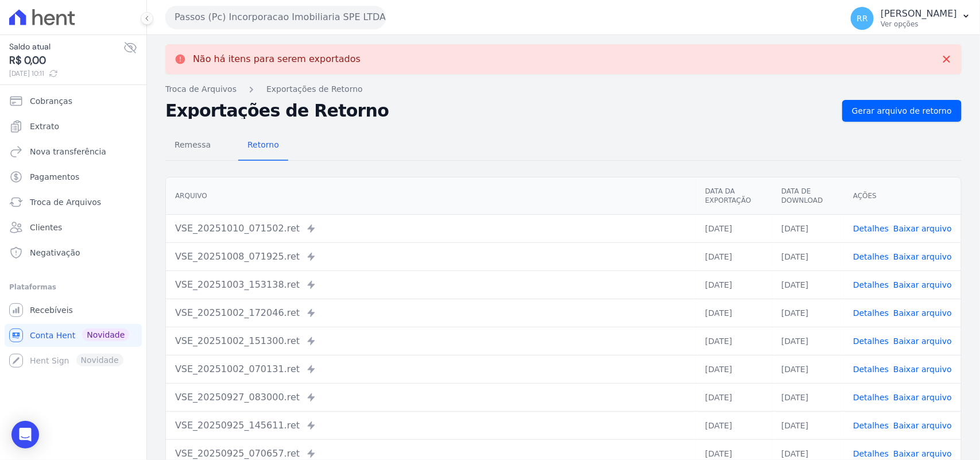
click at [308, 21] on button "Passos (Pc) Incorporacao Imobiliaria SPE LTDA" at bounding box center [275, 17] width 220 height 23
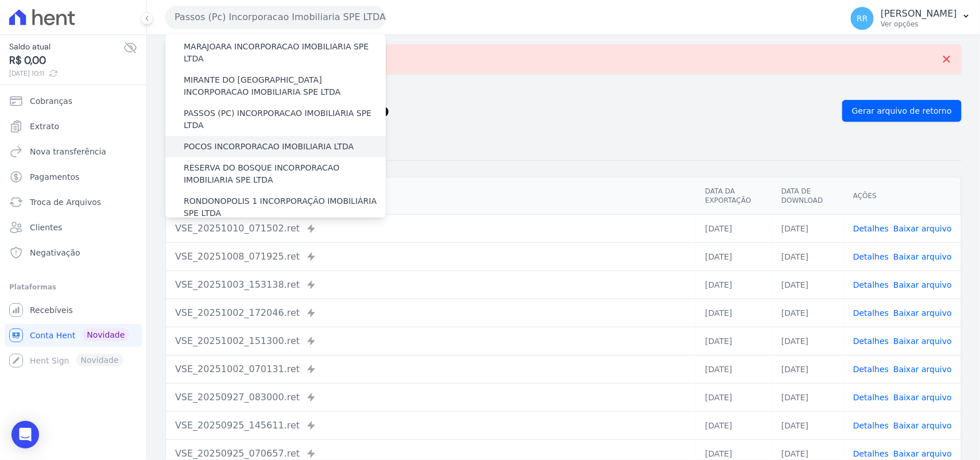
click at [230, 141] on label "POCOS INCORPORACAO IMOBILIARIA LTDA" at bounding box center [269, 147] width 170 height 12
click at [0, 0] on input "POCOS INCORPORACAO IMOBILIARIA LTDA" at bounding box center [0, 0] width 0 height 0
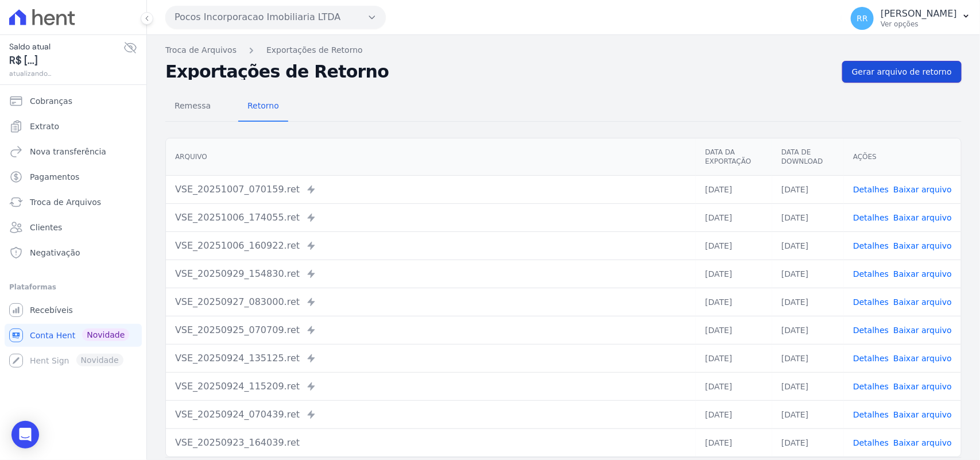
click at [920, 67] on span "Gerar arquivo de retorno" at bounding box center [902, 71] width 100 height 11
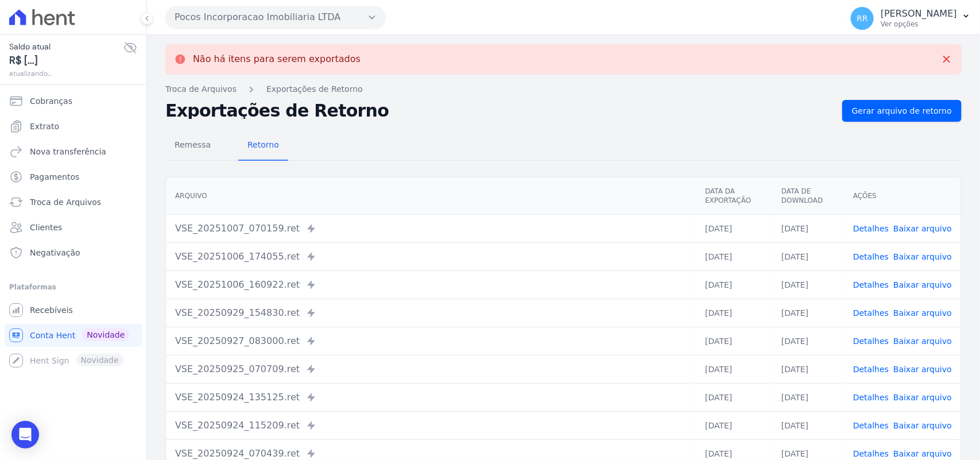
click at [236, 7] on button "Pocos Incorporacao Imobiliaria LTDA" at bounding box center [275, 17] width 220 height 23
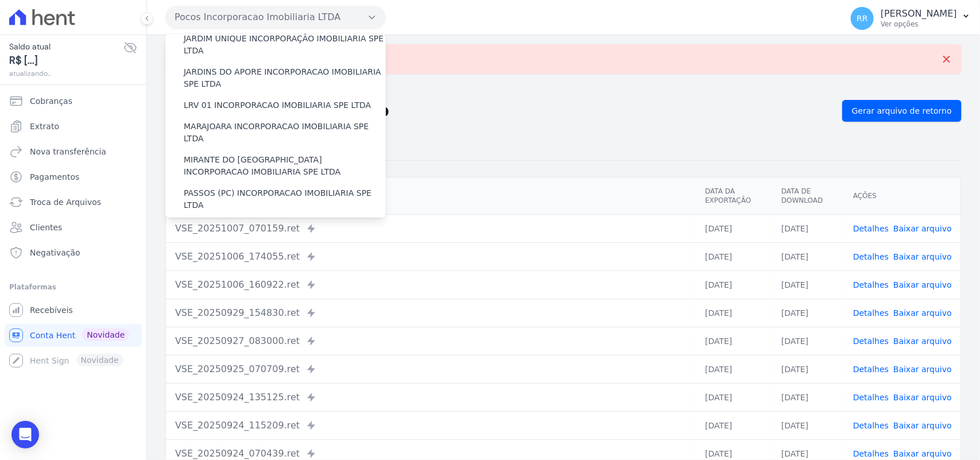
scroll to position [406, 0]
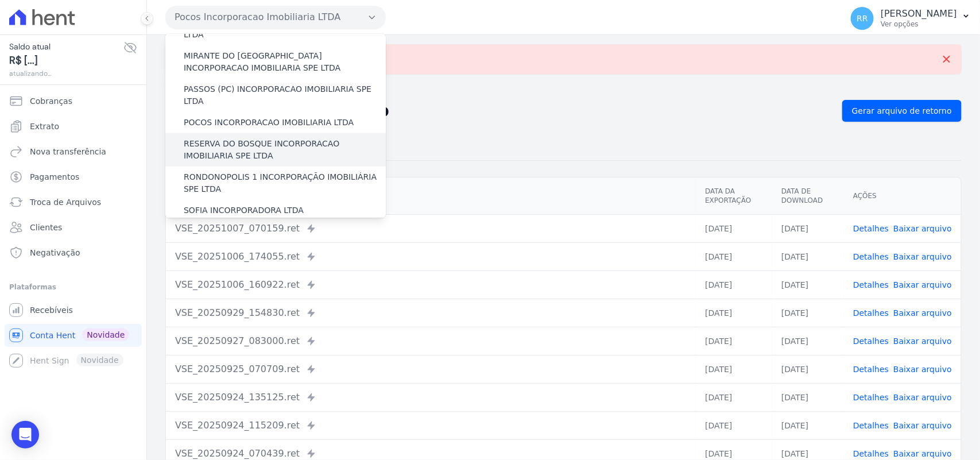
click at [240, 138] on label "RESERVA DO BOSQUE INCORPORACAO IMOBILIARIA SPE LTDA" at bounding box center [285, 150] width 202 height 24
click at [0, 0] on input "RESERVA DO BOSQUE INCORPORACAO IMOBILIARIA SPE LTDA" at bounding box center [0, 0] width 0 height 0
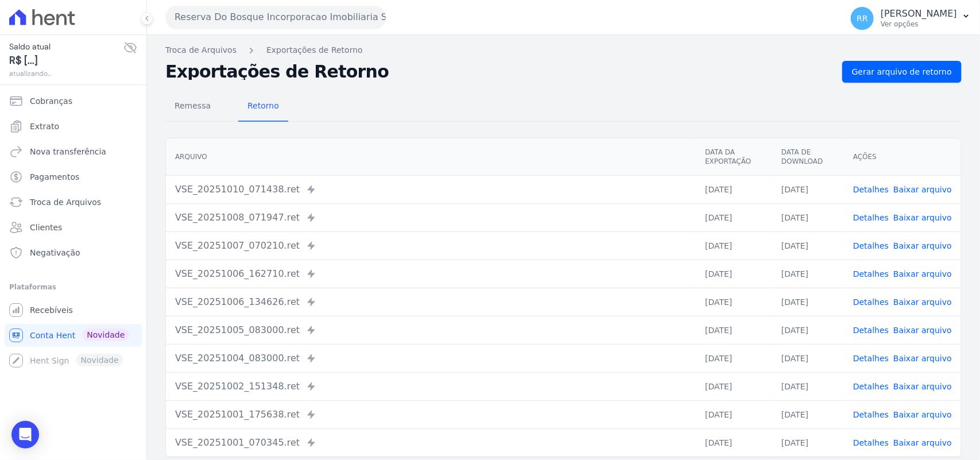
click at [912, 84] on div "Remessa Retorno Arquivo Data da Exportação Data de Download Ações VSE_20251010_…" at bounding box center [563, 290] width 796 height 415
click at [926, 73] on span "Gerar arquivo de retorno" at bounding box center [902, 71] width 100 height 11
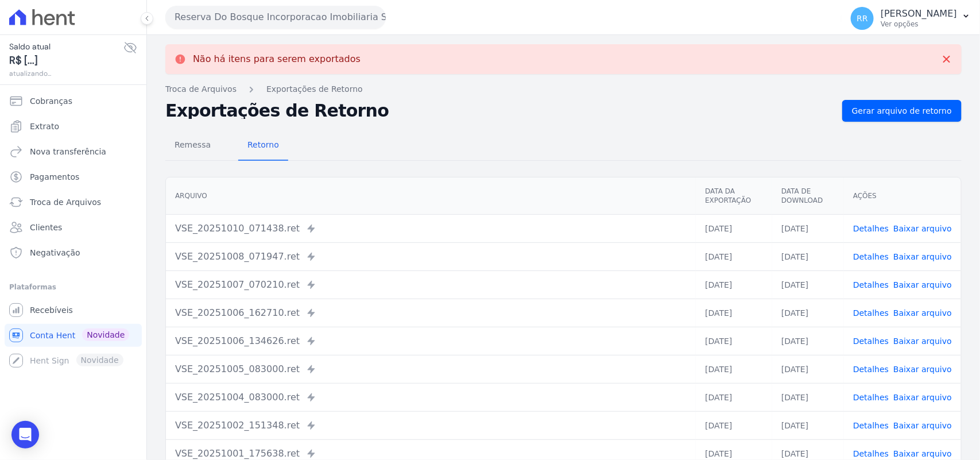
click at [280, 21] on button "Reserva Do Bosque Incorporacao Imobiliaria SPE LTDA" at bounding box center [275, 17] width 220 height 23
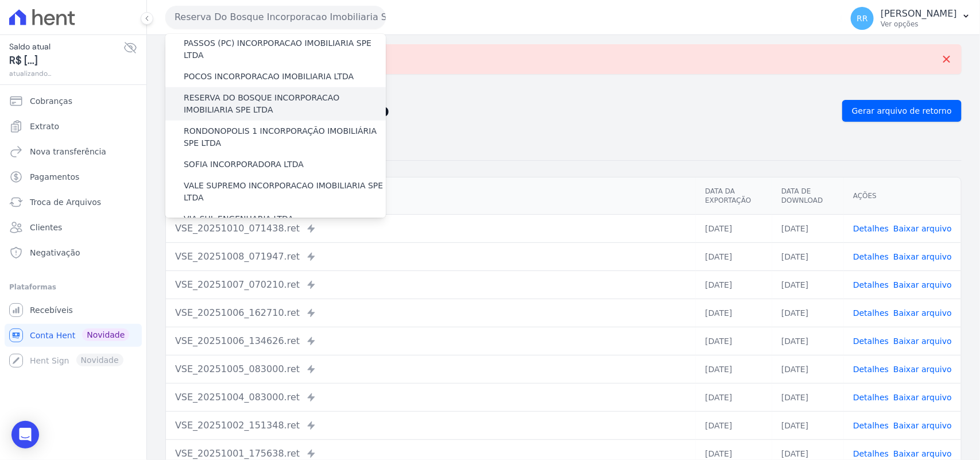
scroll to position [454, 0]
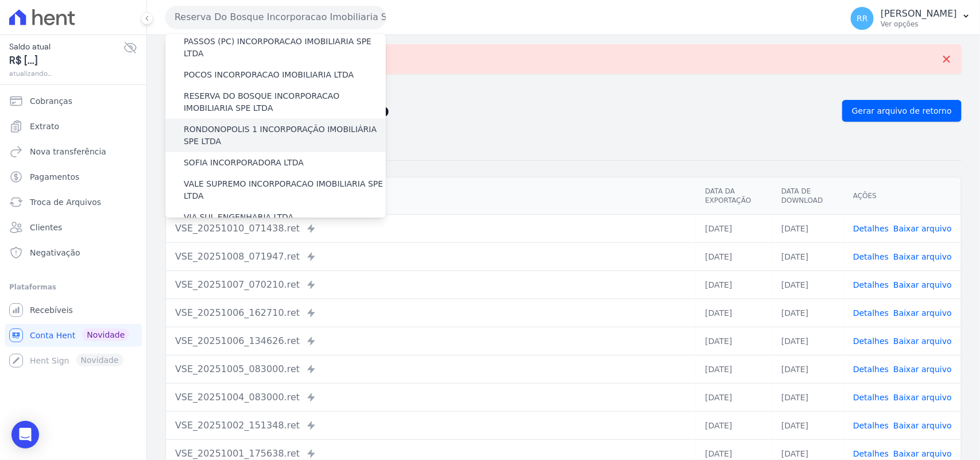
click at [236, 123] on label "RONDONOPOLIS 1 INCORPORAÇÃO IMOBILIÁRIA SPE LTDA" at bounding box center [285, 135] width 202 height 24
click at [0, 0] on input "RONDONOPOLIS 1 INCORPORAÇÃO IMOBILIÁRIA SPE LTDA" at bounding box center [0, 0] width 0 height 0
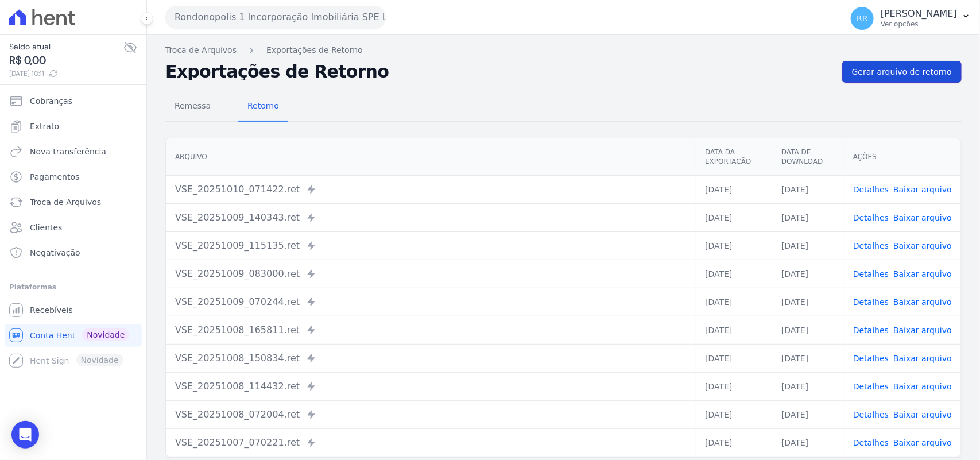
click at [912, 66] on span "Gerar arquivo de retorno" at bounding box center [902, 71] width 100 height 11
click at [894, 70] on span "Gerar arquivo de retorno" at bounding box center [902, 71] width 100 height 11
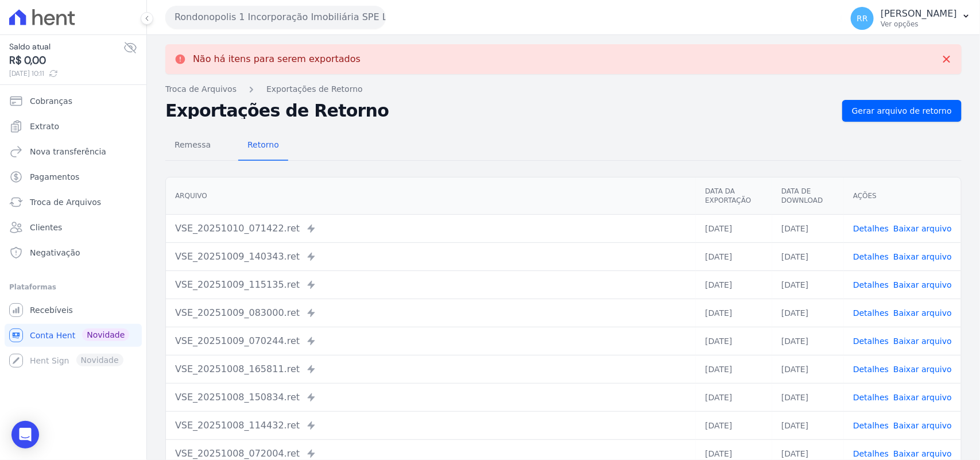
click at [290, 20] on button "Rondonopolis 1 Incorporação Imobiliária SPE LTDA" at bounding box center [275, 17] width 220 height 23
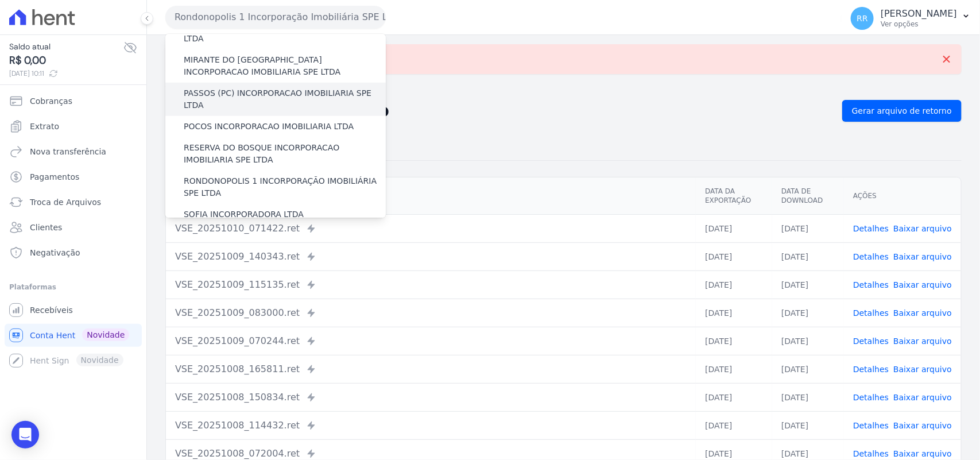
scroll to position [406, 0]
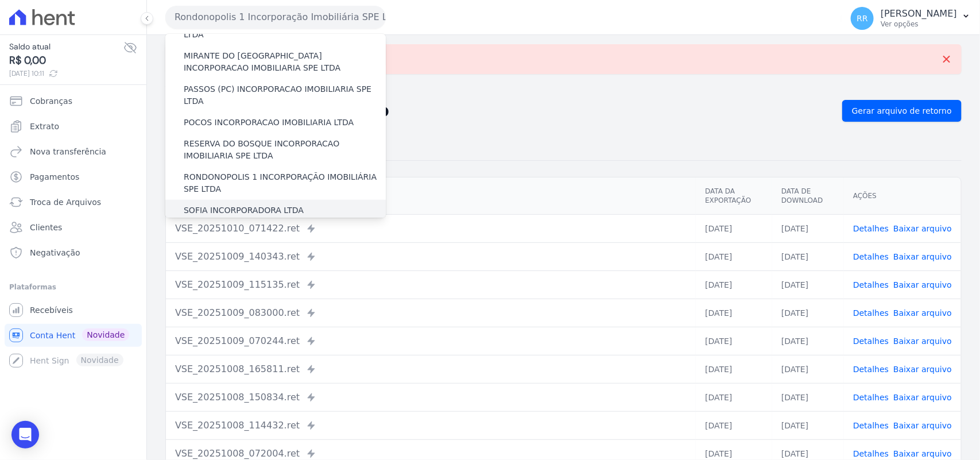
click at [267, 204] on label "SOFIA INCORPORADORA LTDA" at bounding box center [244, 210] width 120 height 12
click at [0, 0] on input "SOFIA INCORPORADORA LTDA" at bounding box center [0, 0] width 0 height 0
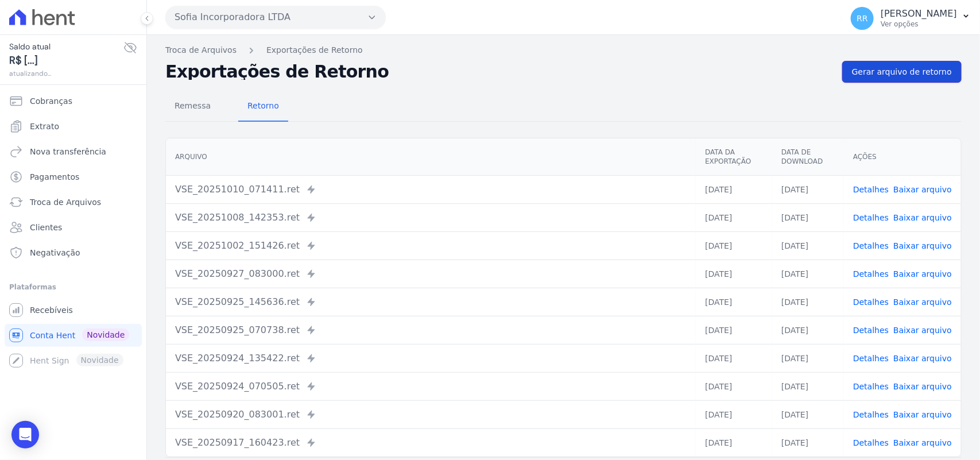
click at [896, 63] on link "Gerar arquivo de retorno" at bounding box center [901, 72] width 119 height 22
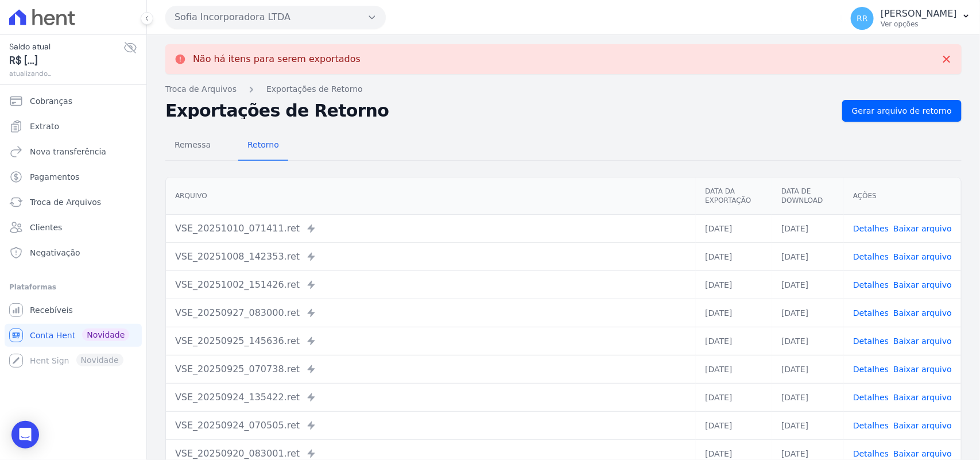
click at [278, 14] on button "Sofia Incorporadora LTDA" at bounding box center [275, 17] width 220 height 23
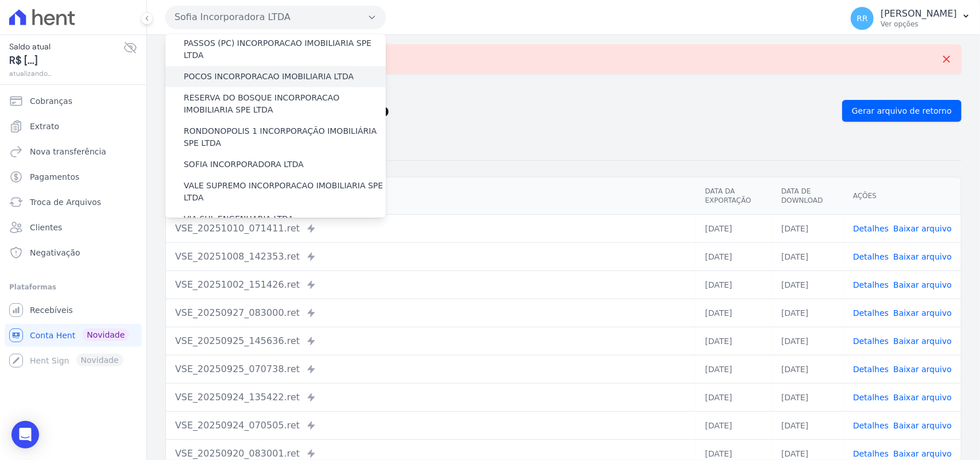
scroll to position [454, 0]
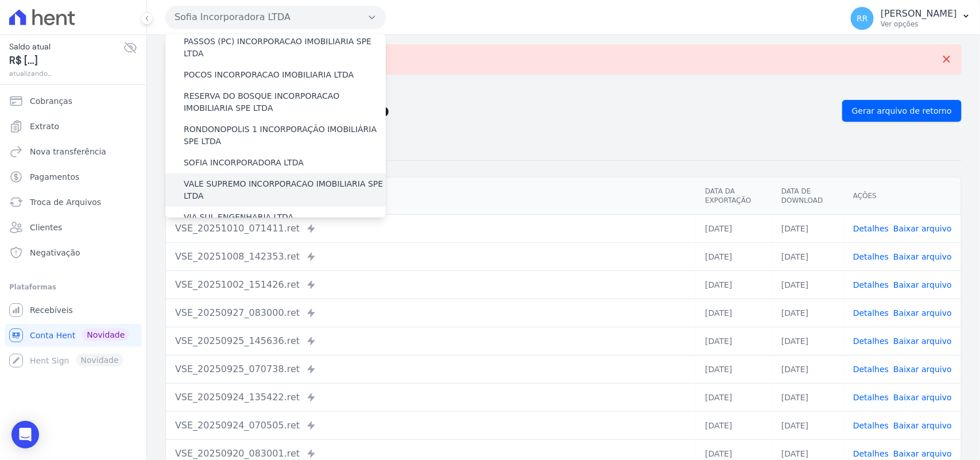
click at [245, 178] on label "VALE SUPREMO INCORPORACAO IMOBILIARIA SPE LTDA" at bounding box center [285, 190] width 202 height 24
click at [0, 0] on input "VALE SUPREMO INCORPORACAO IMOBILIARIA SPE LTDA" at bounding box center [0, 0] width 0 height 0
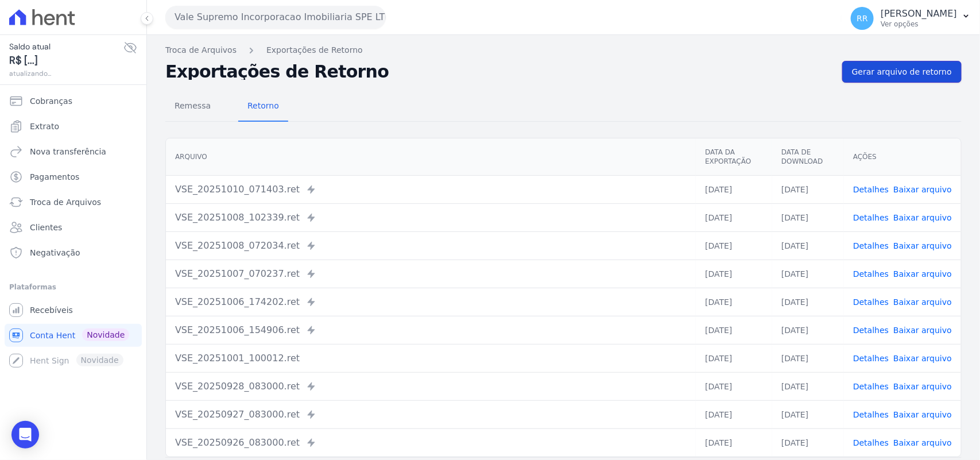
click at [901, 80] on link "Gerar arquivo de retorno" at bounding box center [901, 72] width 119 height 22
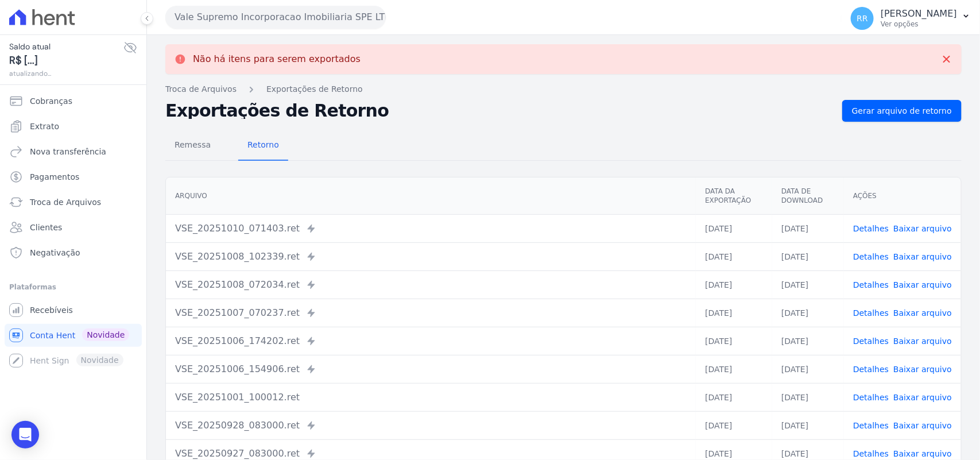
click at [228, 23] on button "Vale Supremo Incorporacao Imobiliaria SPE LTDA" at bounding box center [275, 17] width 220 height 23
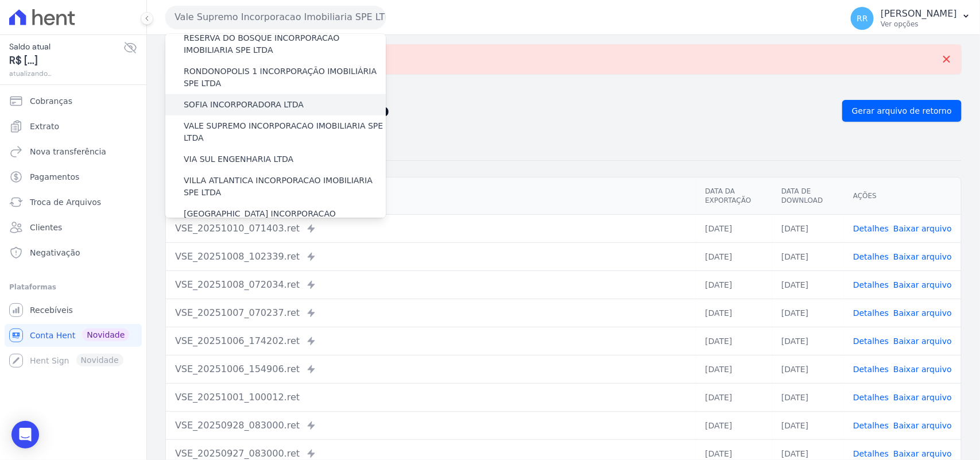
scroll to position [524, 0]
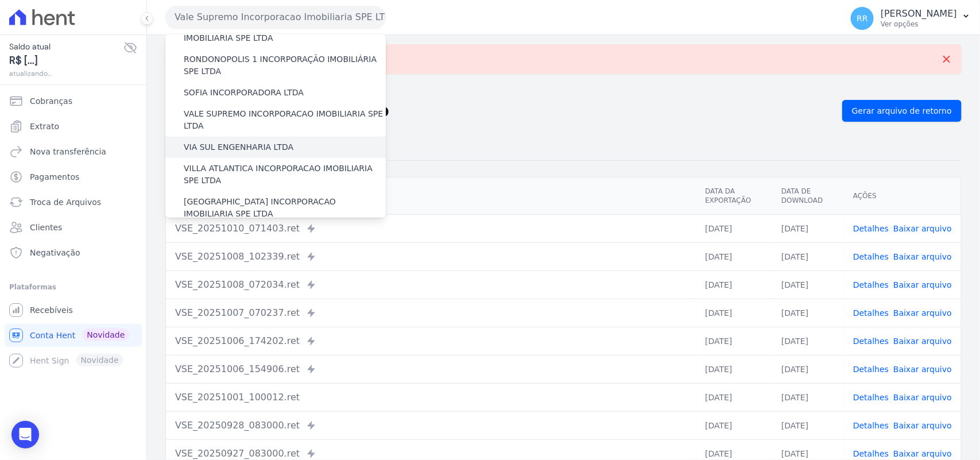
click at [236, 141] on label "VIA SUL ENGENHARIA LTDA" at bounding box center [239, 147] width 110 height 12
click at [0, 0] on input "VIA SUL ENGENHARIA LTDA" at bounding box center [0, 0] width 0 height 0
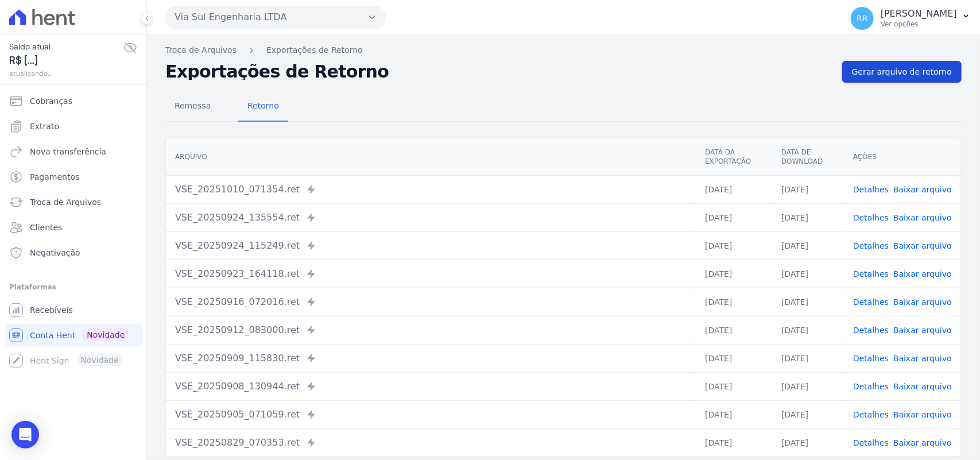
click at [923, 65] on link "Gerar arquivo de retorno" at bounding box center [901, 72] width 119 height 22
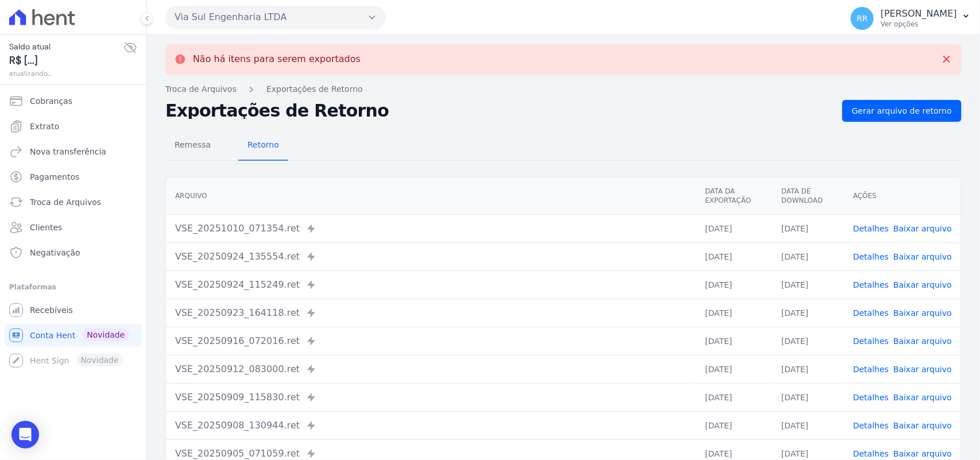
click at [253, 9] on button "Via Sul Engenharia LTDA" at bounding box center [275, 17] width 220 height 23
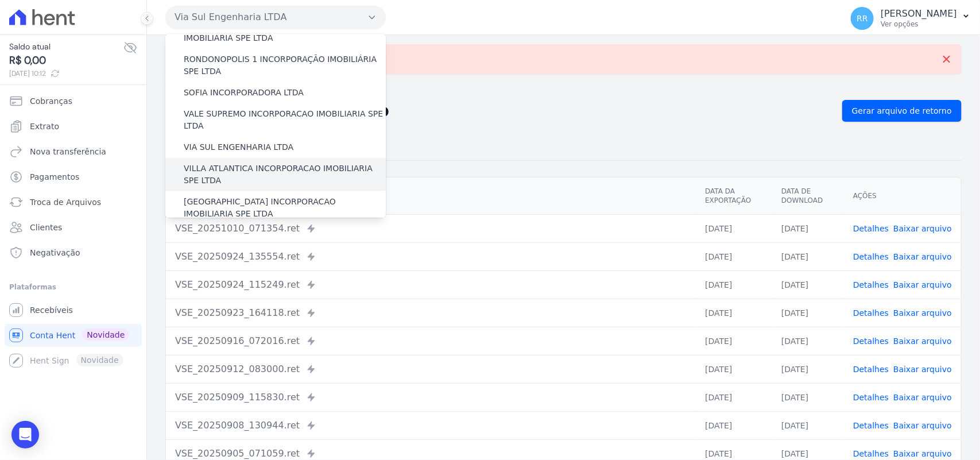
click at [253, 162] on label "VILLA ATLANTICA INCORPORACAO IMOBILIARIA SPE LTDA" at bounding box center [285, 174] width 202 height 24
click at [0, 0] on input "VILLA ATLANTICA INCORPORACAO IMOBILIARIA SPE LTDA" at bounding box center [0, 0] width 0 height 0
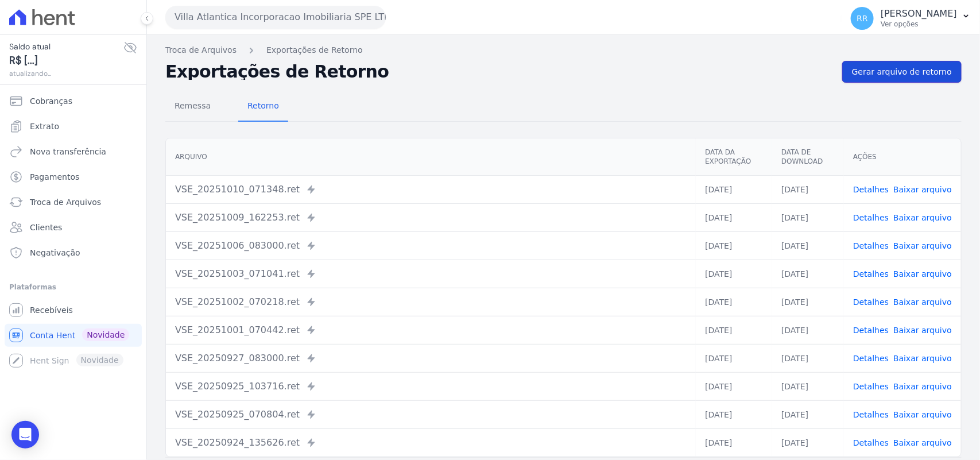
click at [894, 73] on span "Gerar arquivo de retorno" at bounding box center [902, 71] width 100 height 11
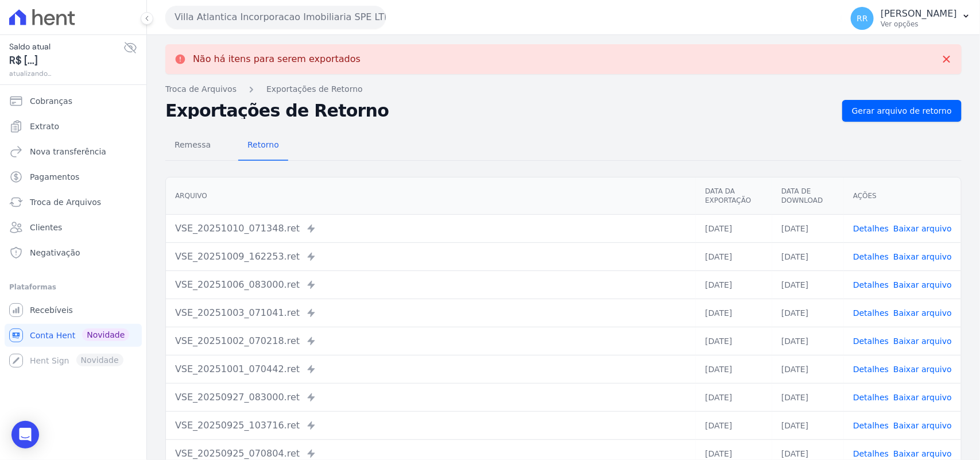
click at [264, 13] on button "Villa Atlantica Incorporacao Imobiliaria SPE LTDA" at bounding box center [275, 17] width 220 height 23
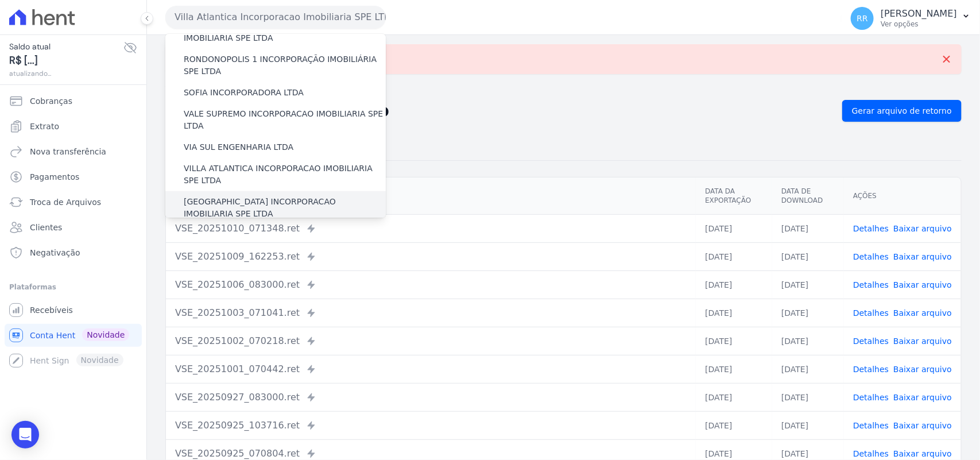
click at [223, 196] on label "VILLA FIORE INCORPORACAO IMOBILIARIA SPE LTDA" at bounding box center [285, 208] width 202 height 24
click at [0, 0] on input "VILLA FIORE INCORPORACAO IMOBILIARIA SPE LTDA" at bounding box center [0, 0] width 0 height 0
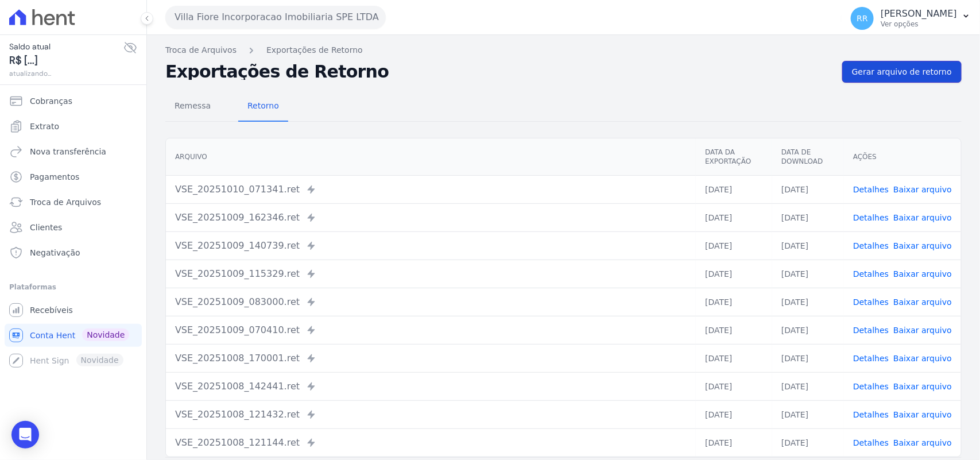
click at [922, 79] on link "Gerar arquivo de retorno" at bounding box center [901, 72] width 119 height 22
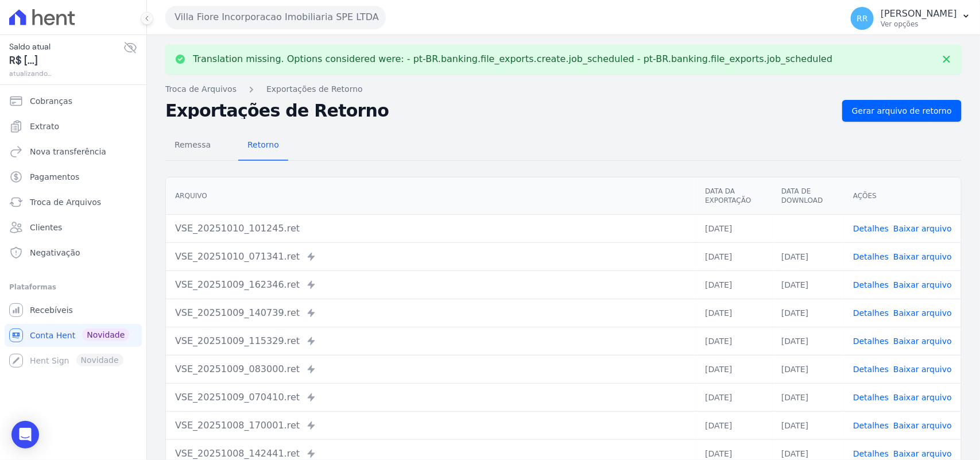
click at [928, 224] on link "Baixar arquivo" at bounding box center [922, 228] width 59 height 9
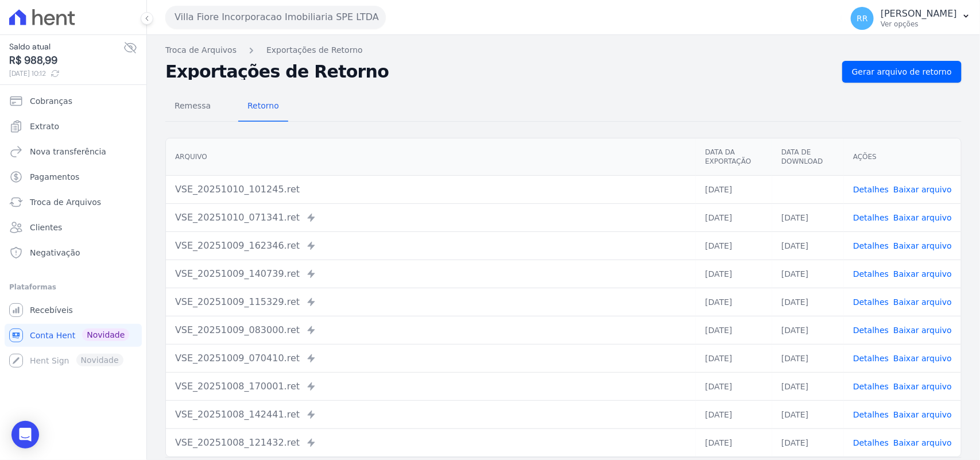
click at [510, 77] on h2 "Exportações de Retorno" at bounding box center [498, 72] width 667 height 16
click at [283, 20] on button "Villa Fiore Incorporacao Imobiliaria SPE LTDA" at bounding box center [275, 17] width 220 height 23
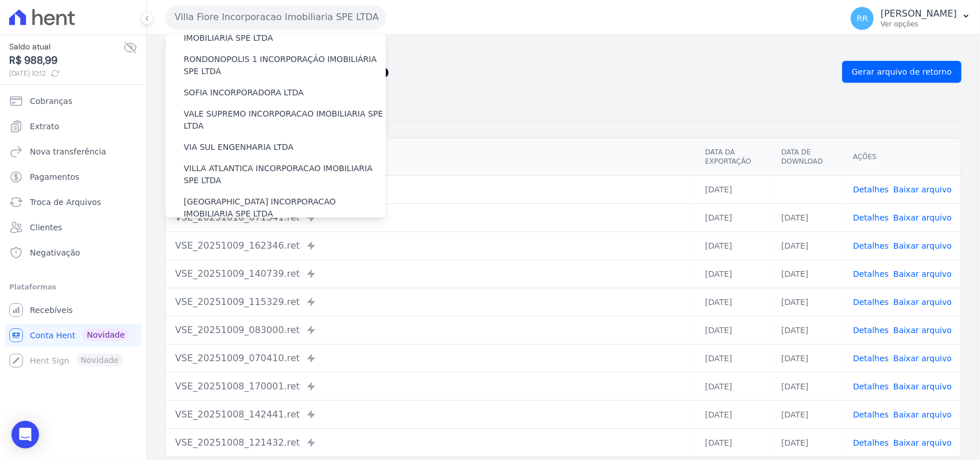
click at [233, 229] on label "VILLA TROPICAL INCORPORAÇÃO IMOBILIÁRIA SPE LTDA" at bounding box center [285, 241] width 202 height 24
click at [0, 0] on input "VILLA TROPICAL INCORPORAÇÃO IMOBILIÁRIA SPE LTDA" at bounding box center [0, 0] width 0 height 0
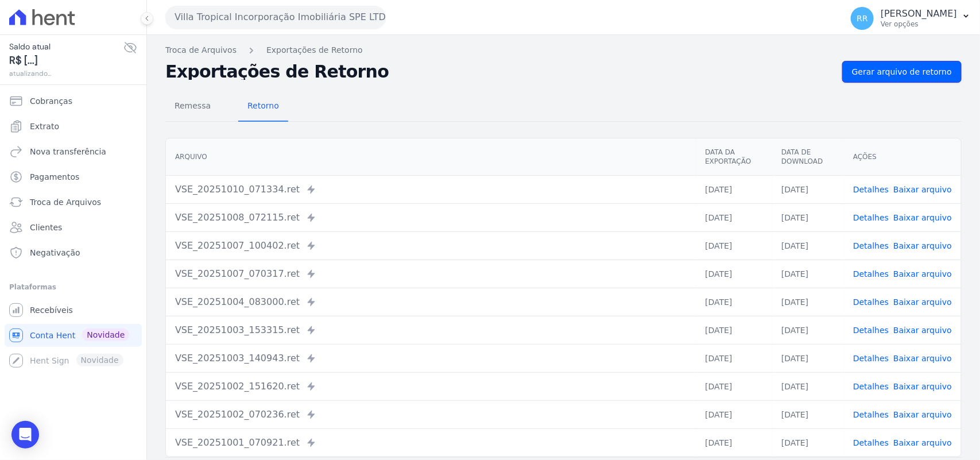
click at [891, 73] on span "Gerar arquivo de retorno" at bounding box center [902, 71] width 100 height 11
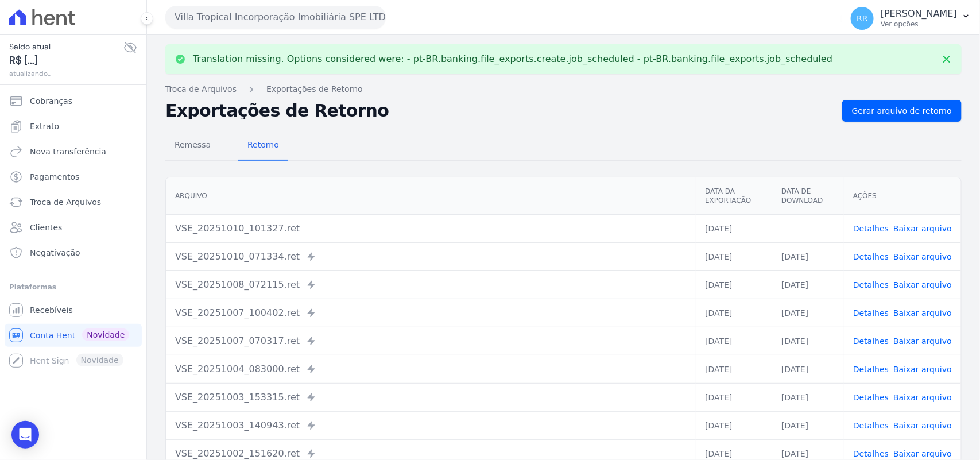
click at [915, 227] on link "Baixar arquivo" at bounding box center [922, 228] width 59 height 9
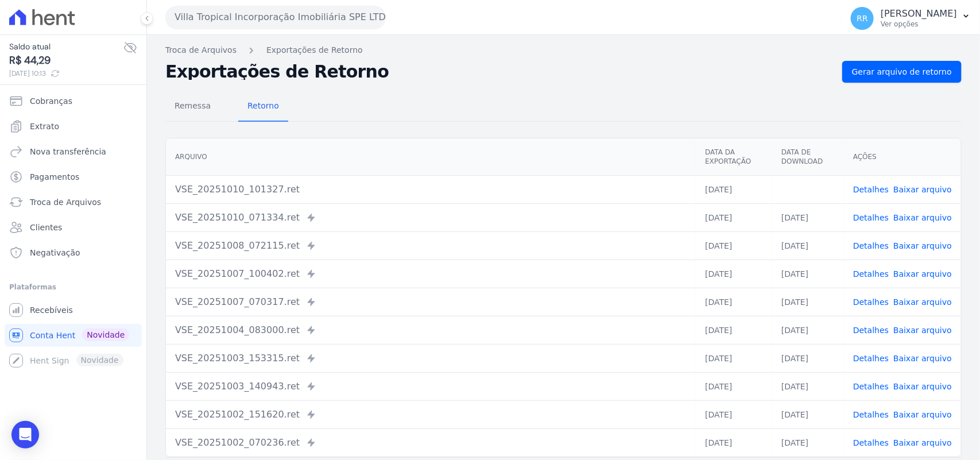
click at [561, 145] on th "Arquivo" at bounding box center [431, 156] width 530 height 37
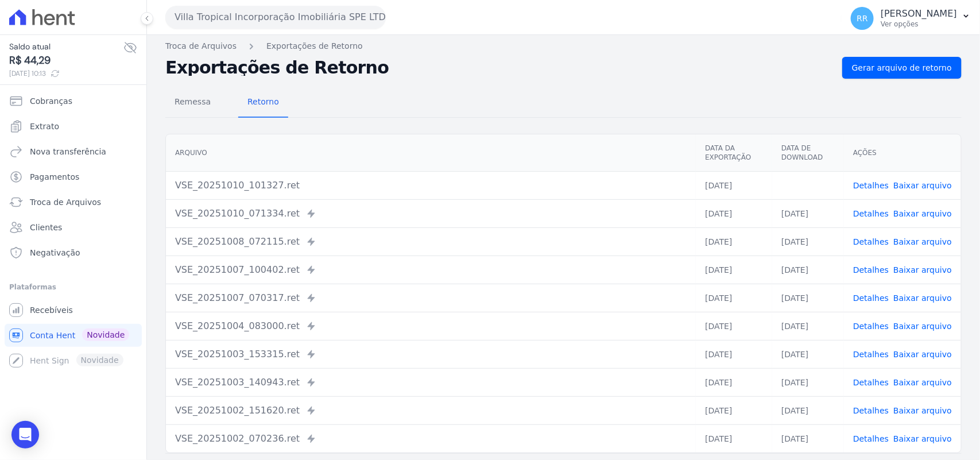
scroll to position [0, 0]
